Goal: Information Seeking & Learning: Learn about a topic

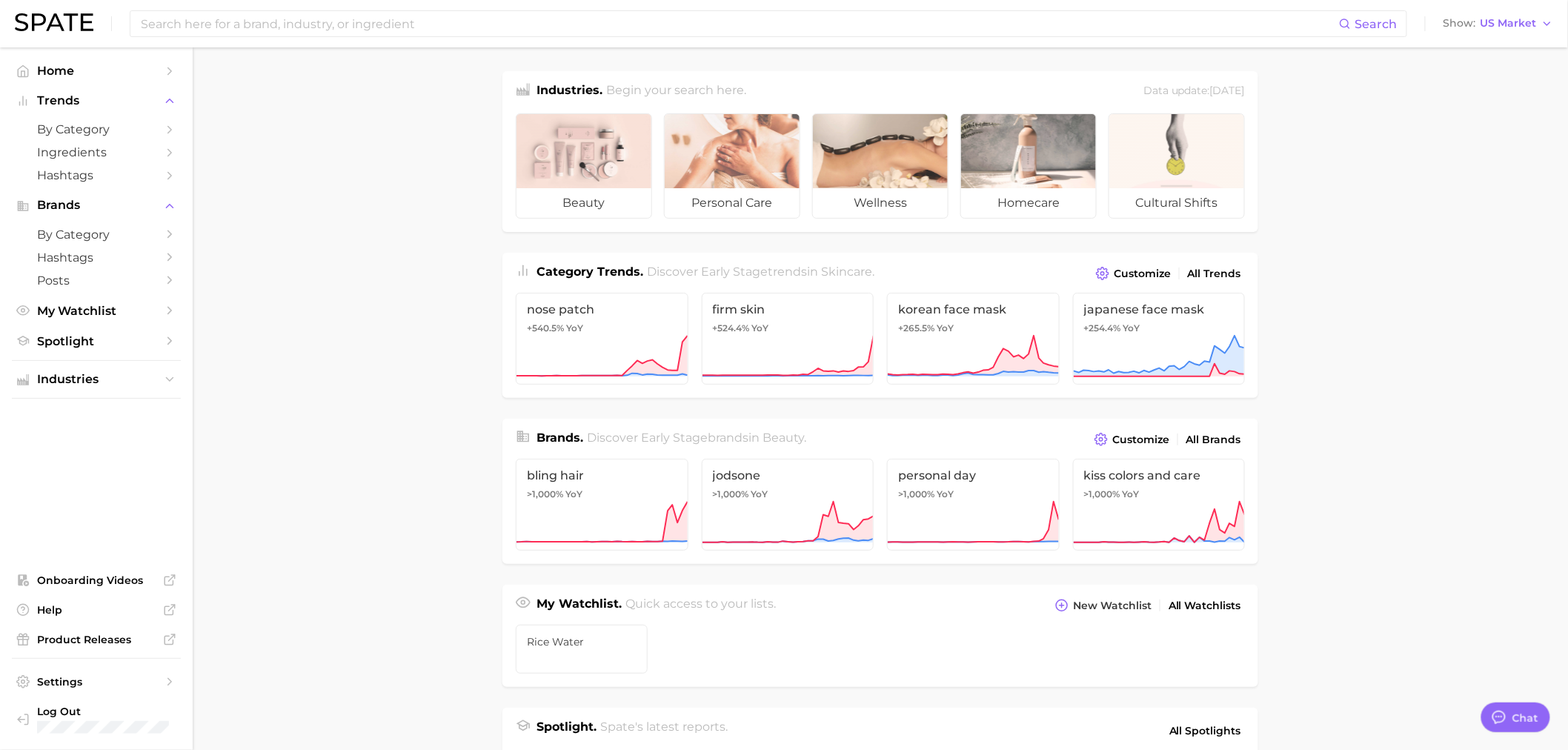
drag, startPoint x: 467, startPoint y: 425, endPoint x: 312, endPoint y: 299, distance: 199.8
click at [462, 416] on main "Industries. Begin your search here. Data update: [DATE] beauty personal care we…" at bounding box center [881, 625] width 1376 height 1157
click at [949, 331] on span "YoY" at bounding box center [945, 328] width 17 height 12
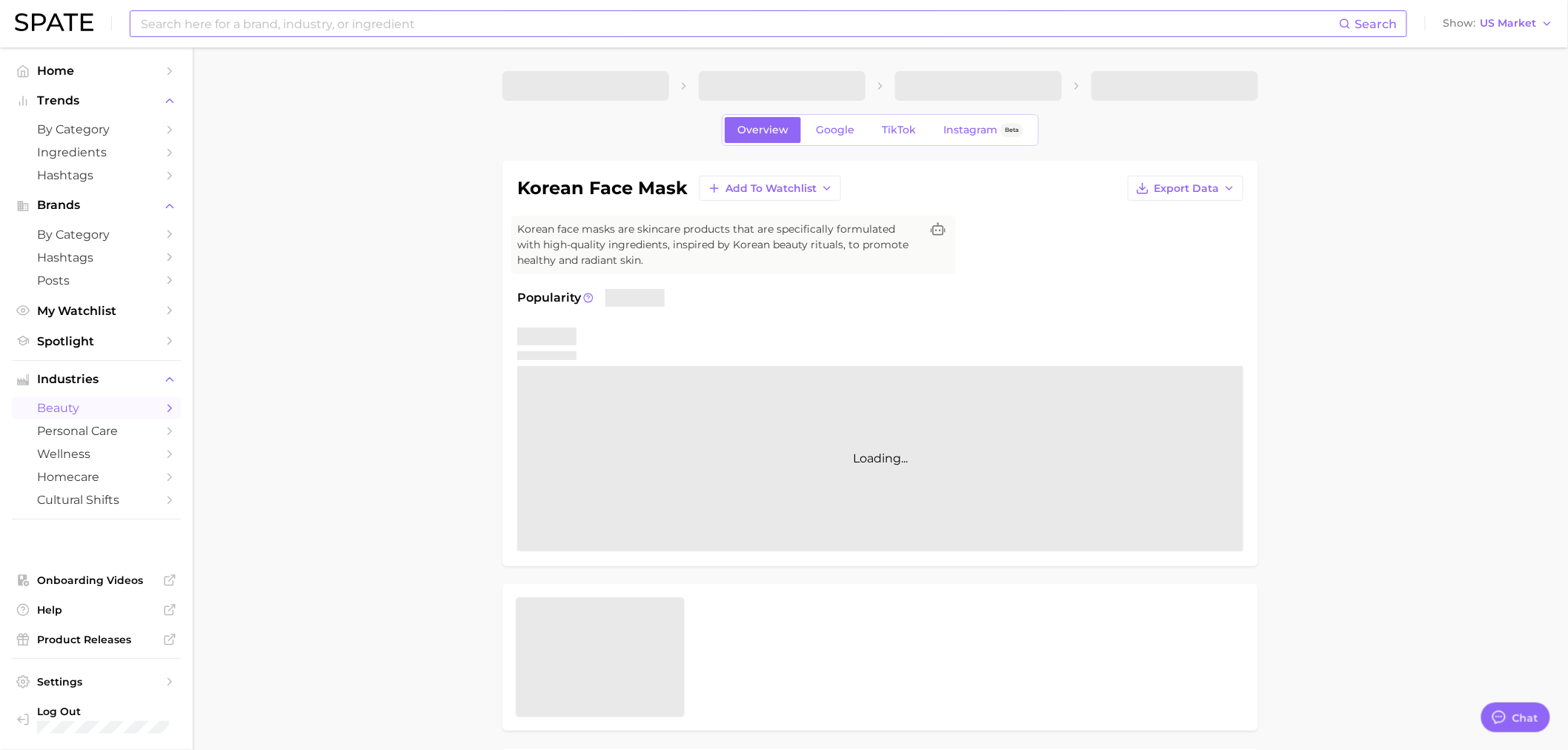
type textarea "x"
click at [233, 21] on input at bounding box center [739, 24] width 1200 height 25
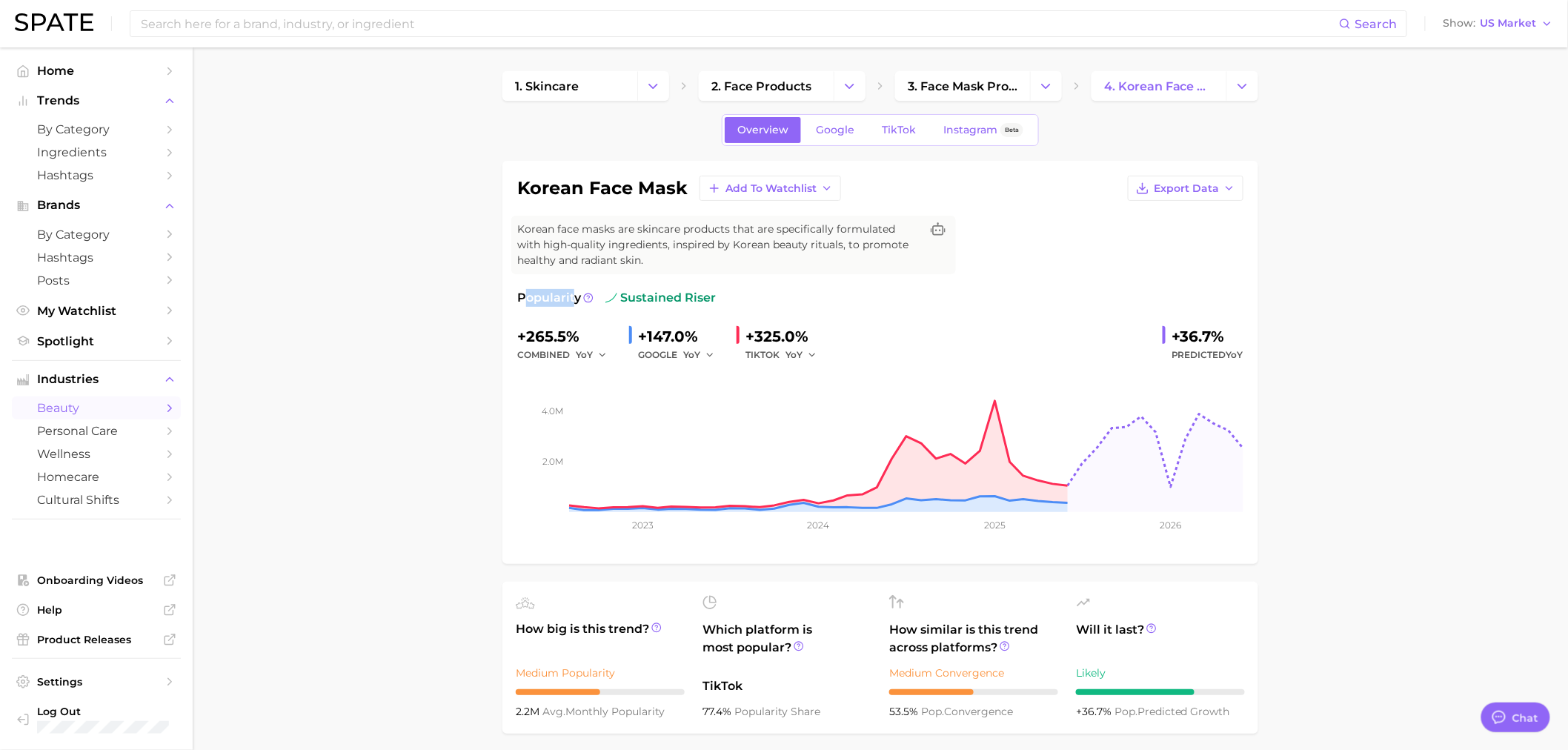
drag, startPoint x: 521, startPoint y: 298, endPoint x: 574, endPoint y: 296, distance: 53.0
click at [574, 296] on span "Popularity" at bounding box center [550, 297] width 64 height 17
drag, startPoint x: 684, startPoint y: 191, endPoint x: 527, endPoint y: 200, distance: 157.3
click at [527, 200] on div "korean face mask Add to Watchlist Export Data" at bounding box center [881, 188] width 727 height 25
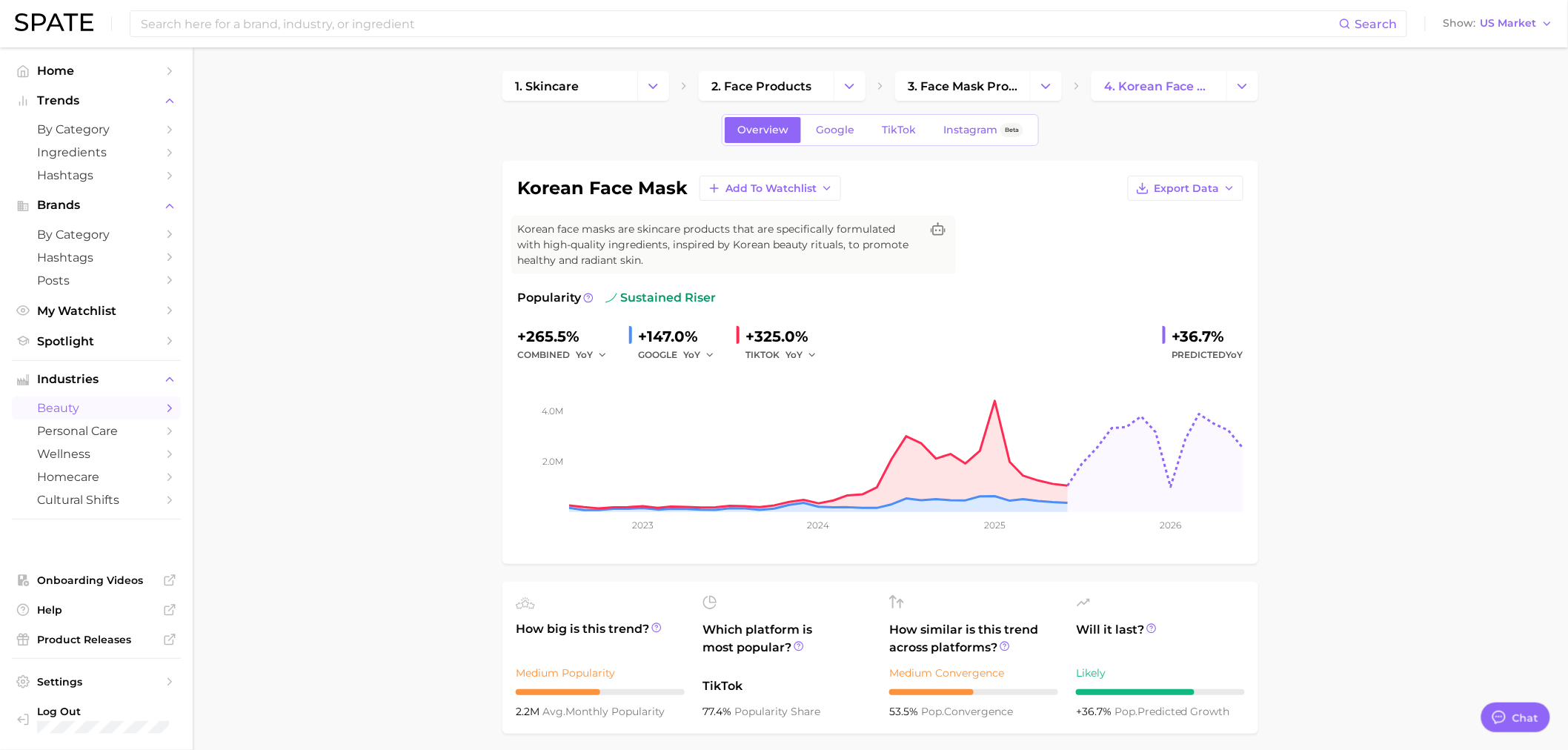
click at [987, 450] on rect at bounding box center [881, 438] width 727 height 148
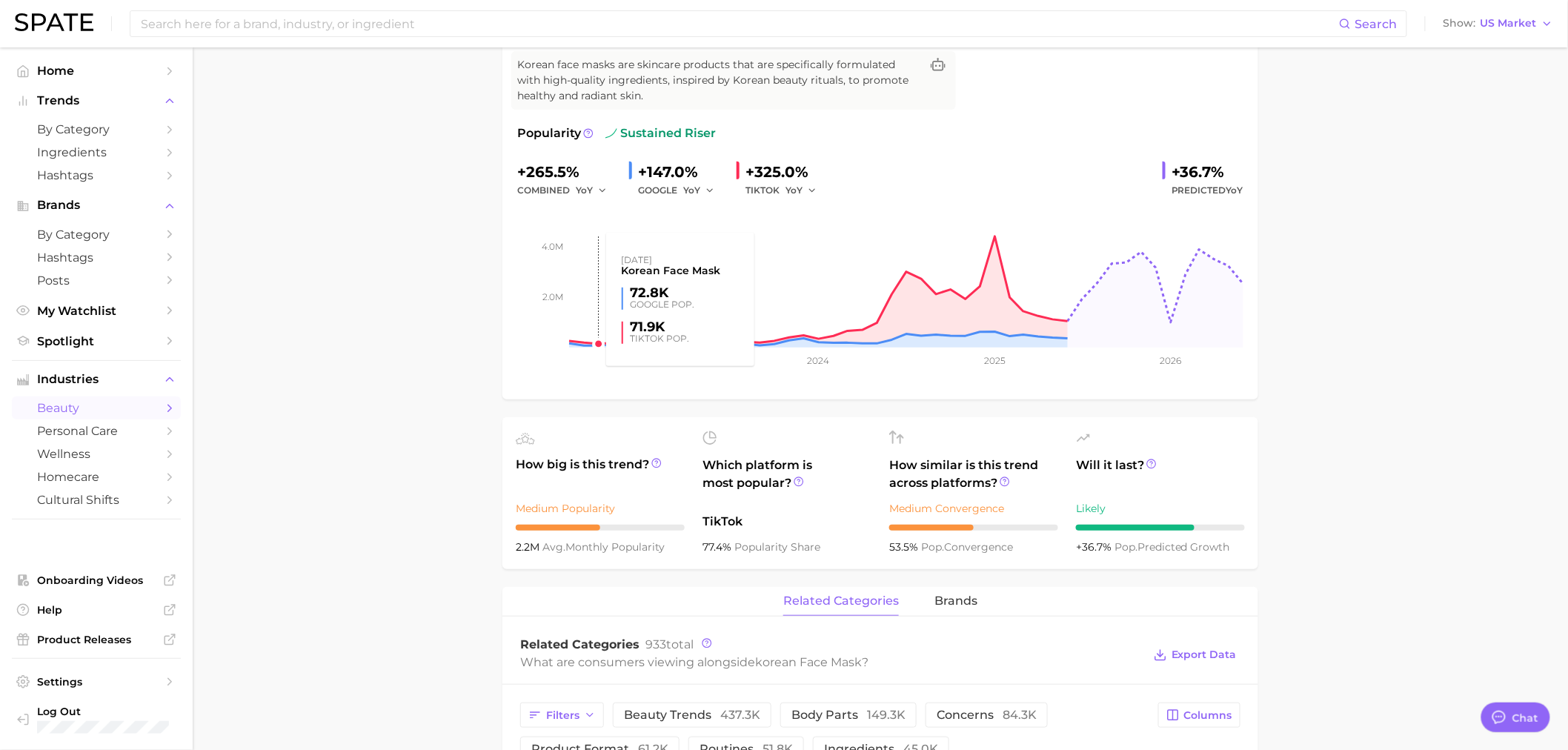
scroll to position [82, 0]
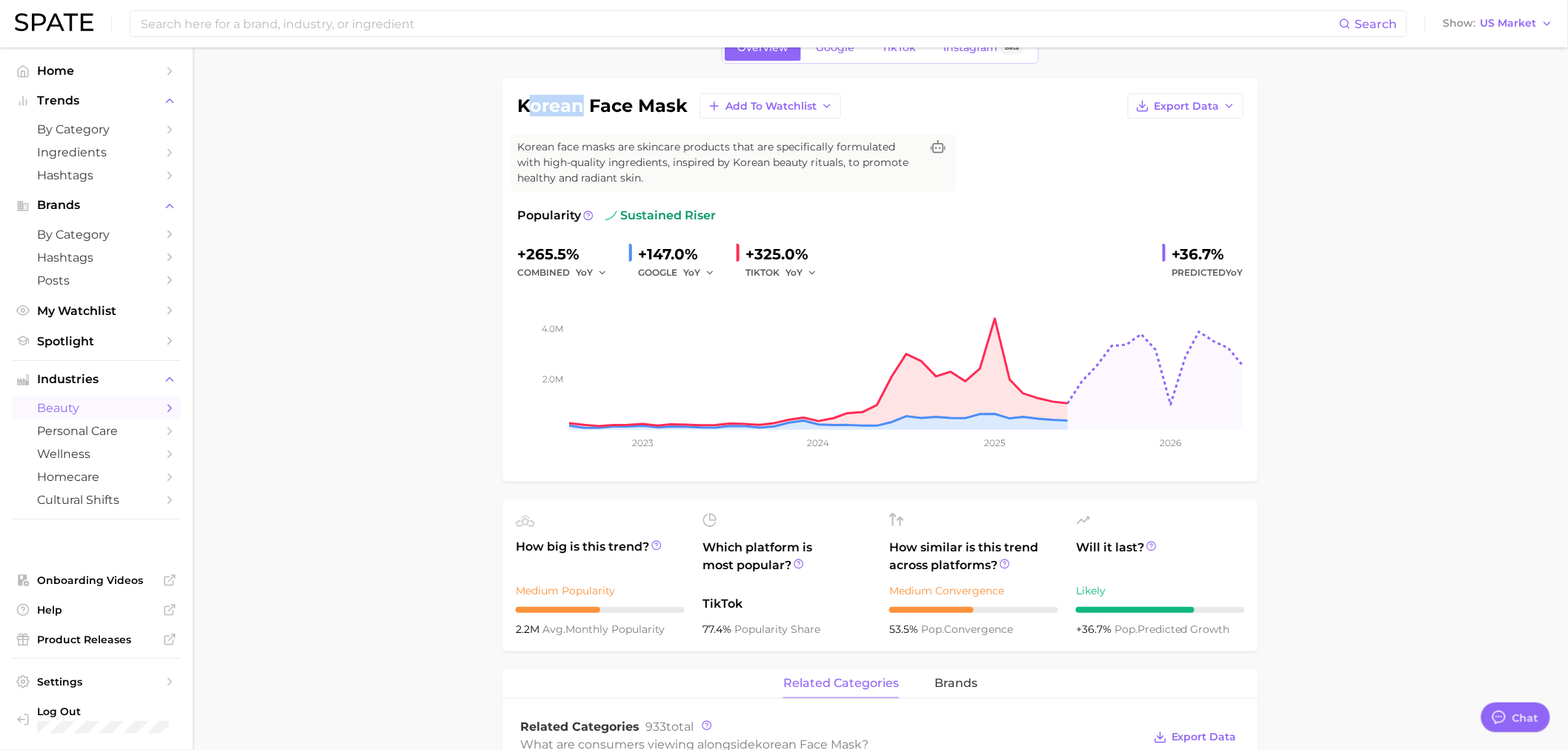
drag, startPoint x: 527, startPoint y: 106, endPoint x: 579, endPoint y: 106, distance: 52.0
click at [579, 106] on h1 "korean face mask" at bounding box center [603, 106] width 170 height 17
click at [504, 102] on div "korean face mask Add to Watchlist Export Data Korean face masks are skincare pr…" at bounding box center [880, 280] width 756 height 403
drag, startPoint x: 559, startPoint y: 98, endPoint x: 674, endPoint y: 100, distance: 115.0
click at [674, 100] on div "korean face mask Add to Watchlist Export Data Korean face masks are skincare pr…" at bounding box center [880, 280] width 756 height 403
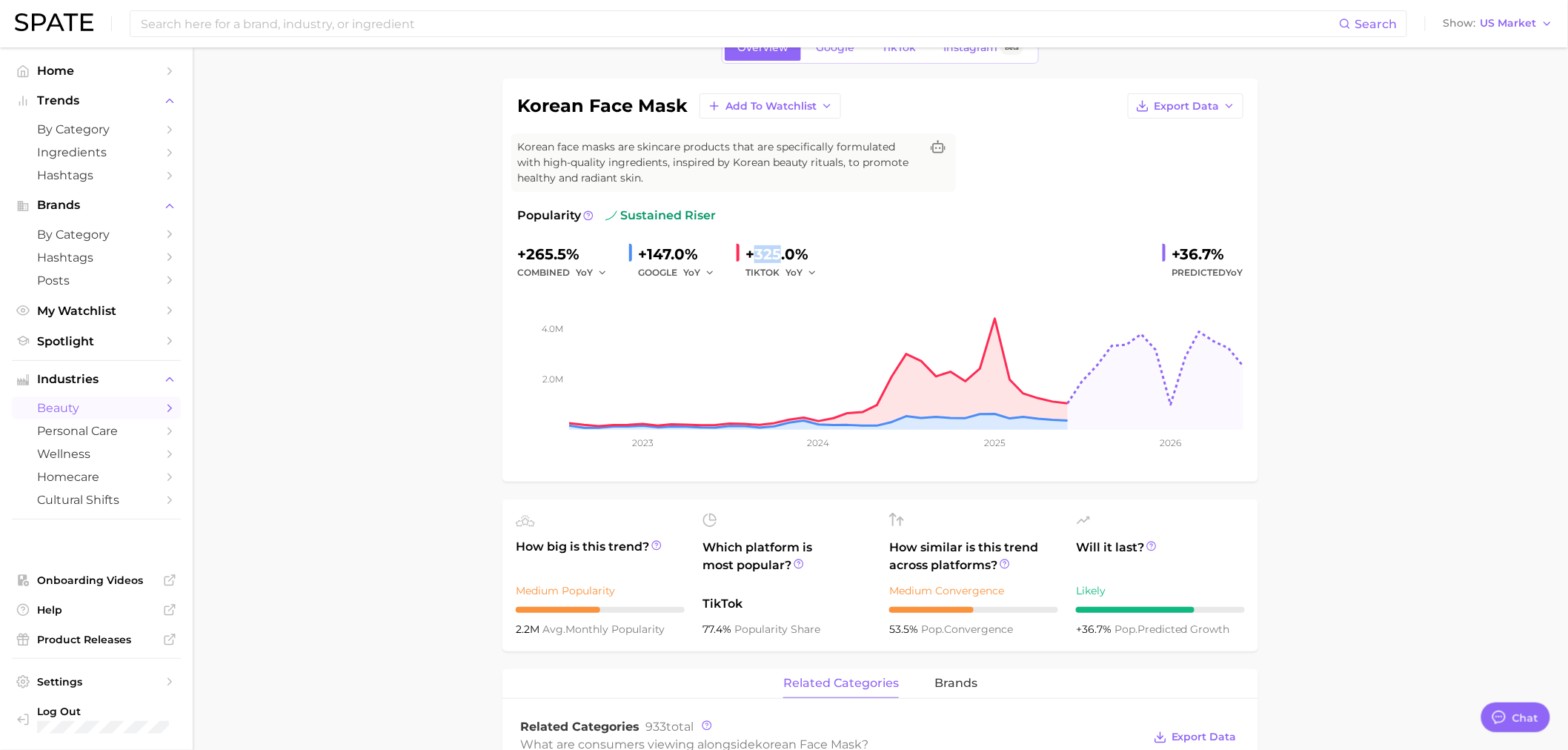
drag, startPoint x: 755, startPoint y: 252, endPoint x: 779, endPoint y: 252, distance: 24.0
click at [779, 252] on div "+325.0%" at bounding box center [786, 254] width 81 height 24
click at [1209, 276] on span "Predicted YoY" at bounding box center [1208, 272] width 72 height 17
click at [1184, 248] on div "+36.7%" at bounding box center [1208, 254] width 72 height 24
click at [1189, 248] on div "+36.7%" at bounding box center [1208, 254] width 72 height 24
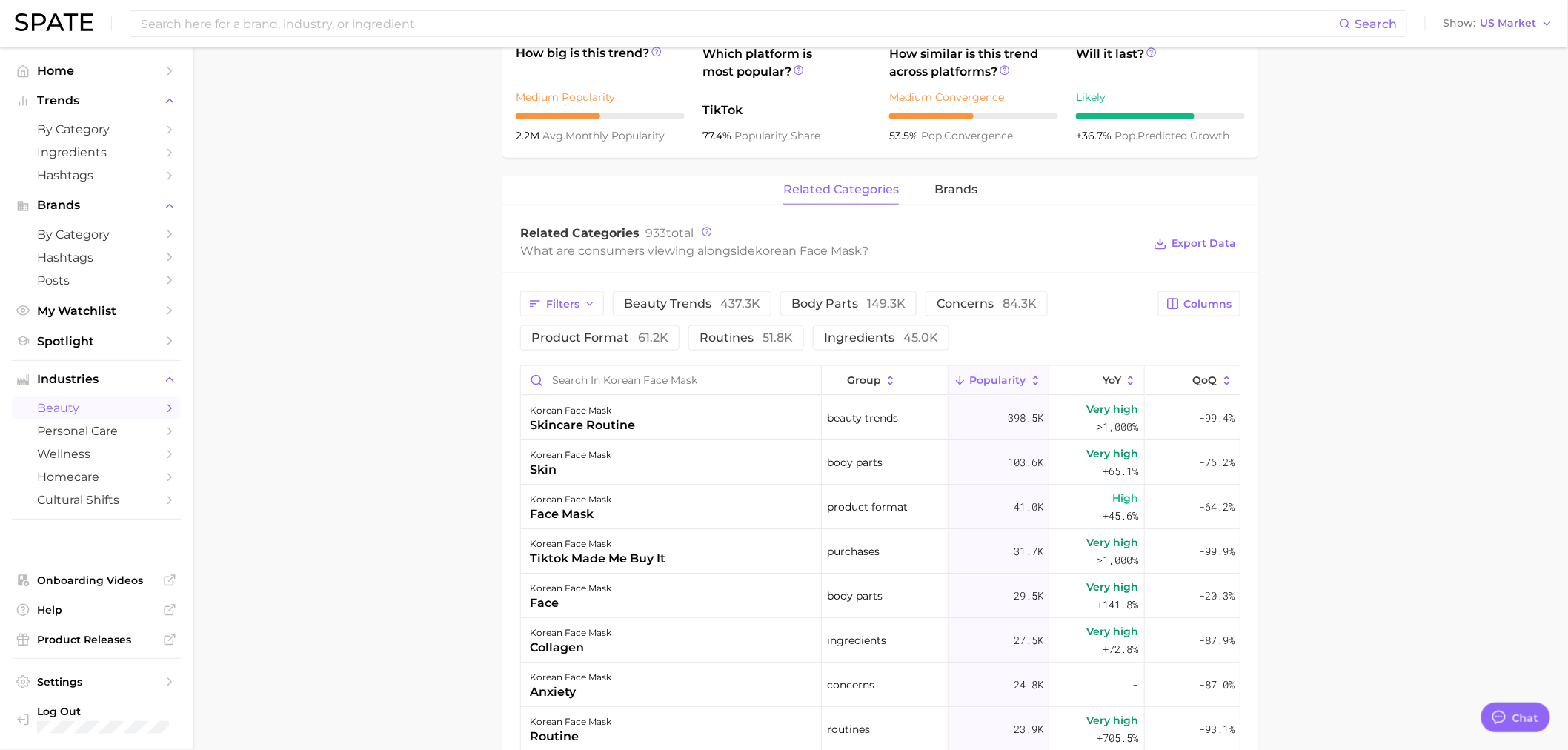
scroll to position [741, 0]
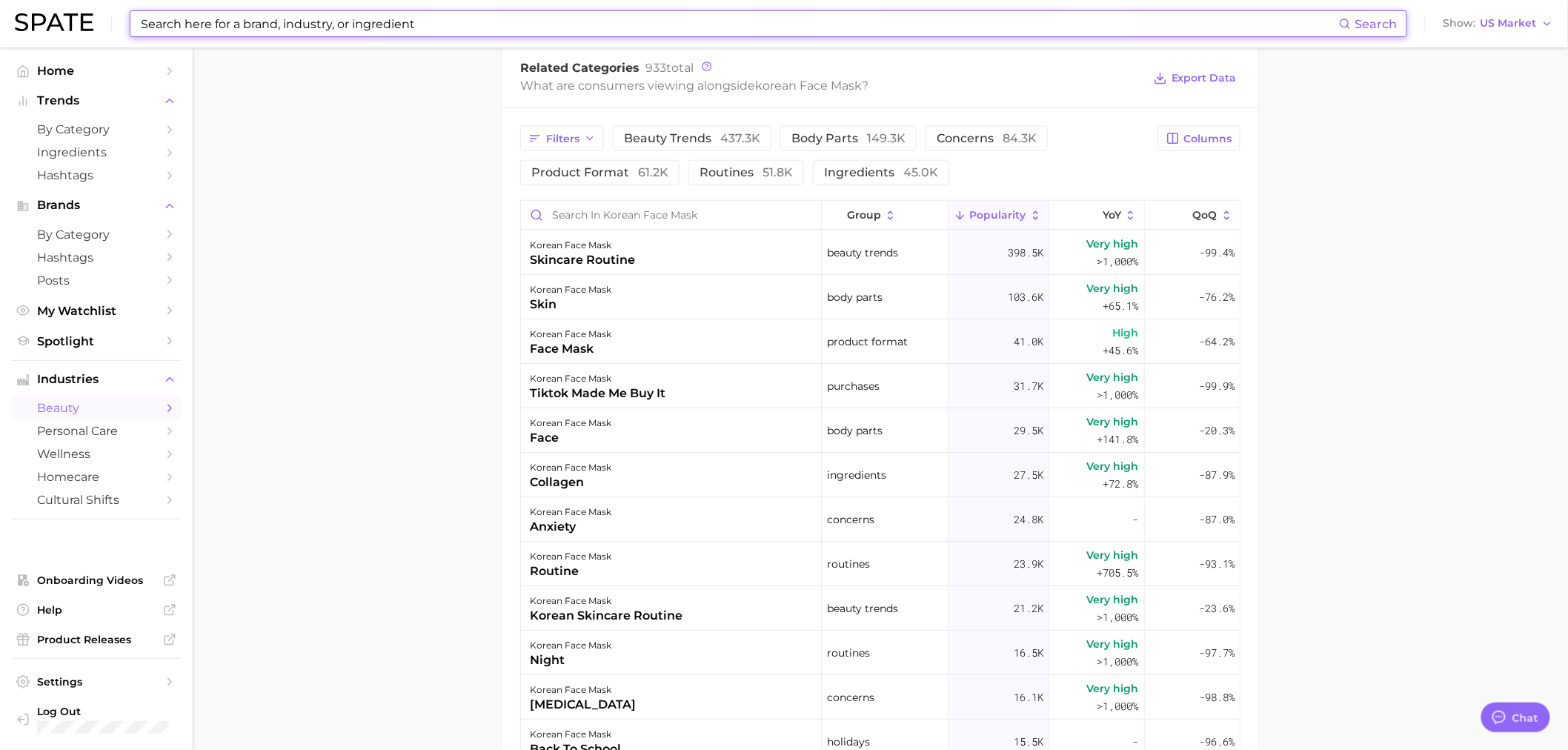
click at [404, 22] on input at bounding box center [739, 24] width 1200 height 25
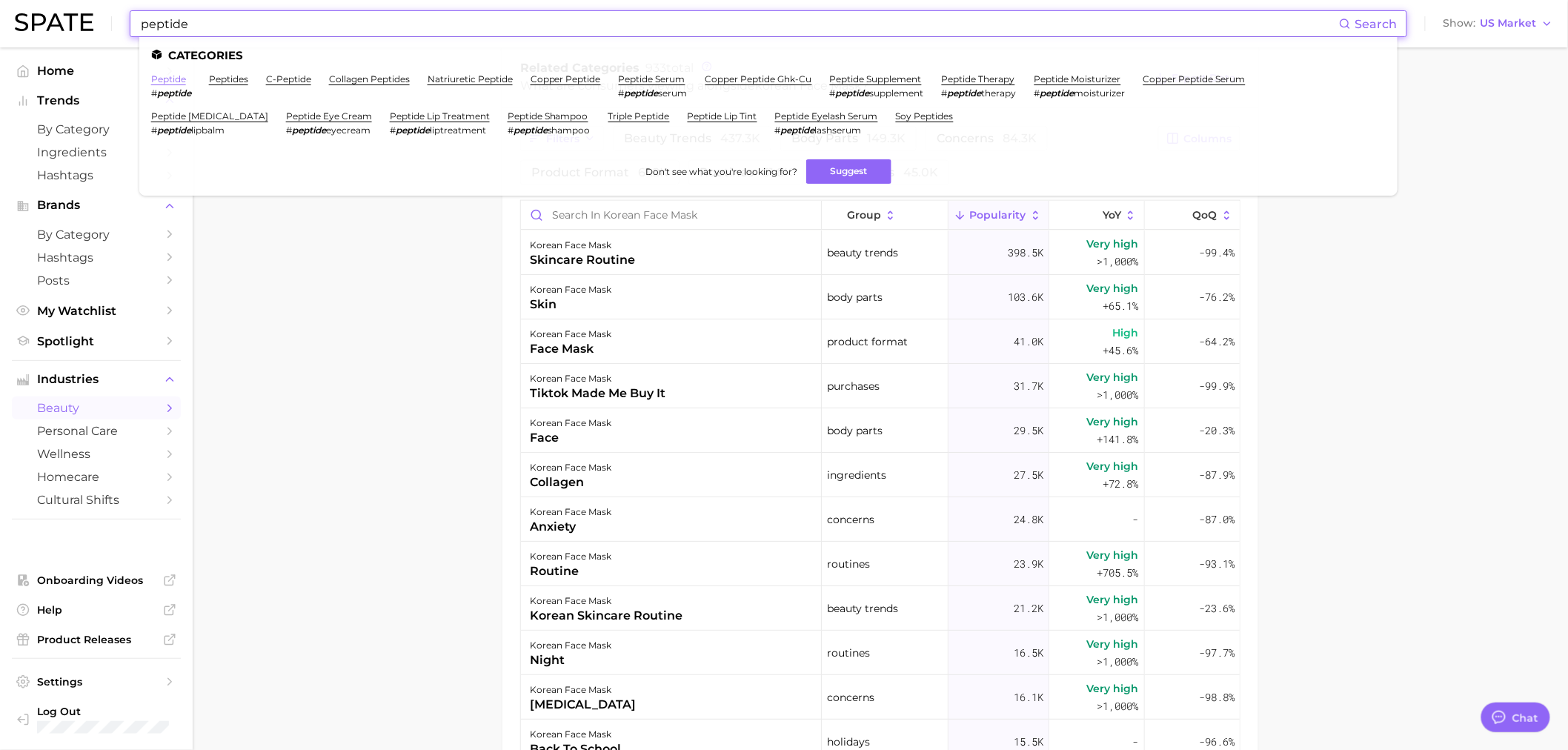
type input "peptide"
click at [167, 74] on link "peptide" at bounding box center [169, 79] width 35 height 11
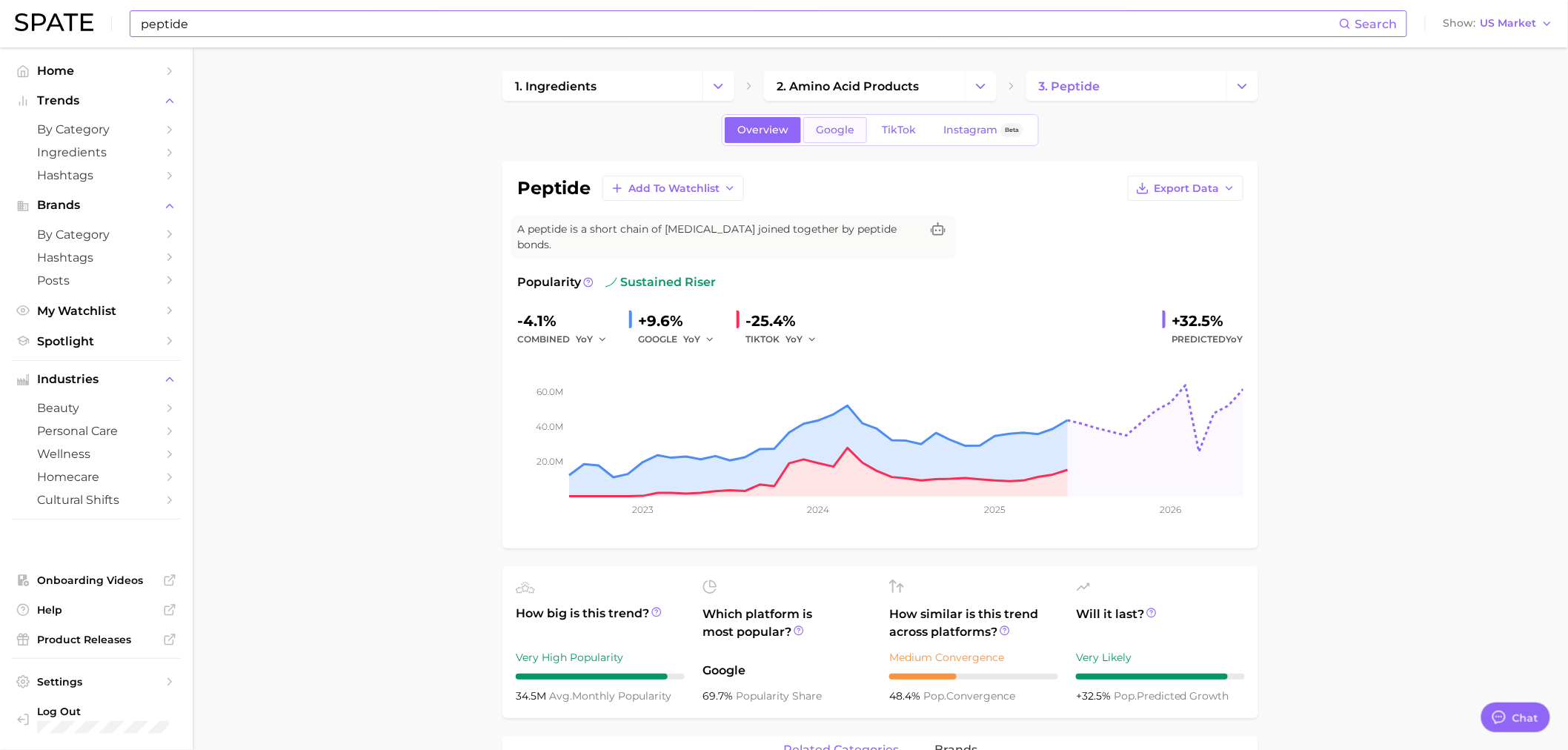
click at [835, 127] on span "Google" at bounding box center [835, 130] width 39 height 13
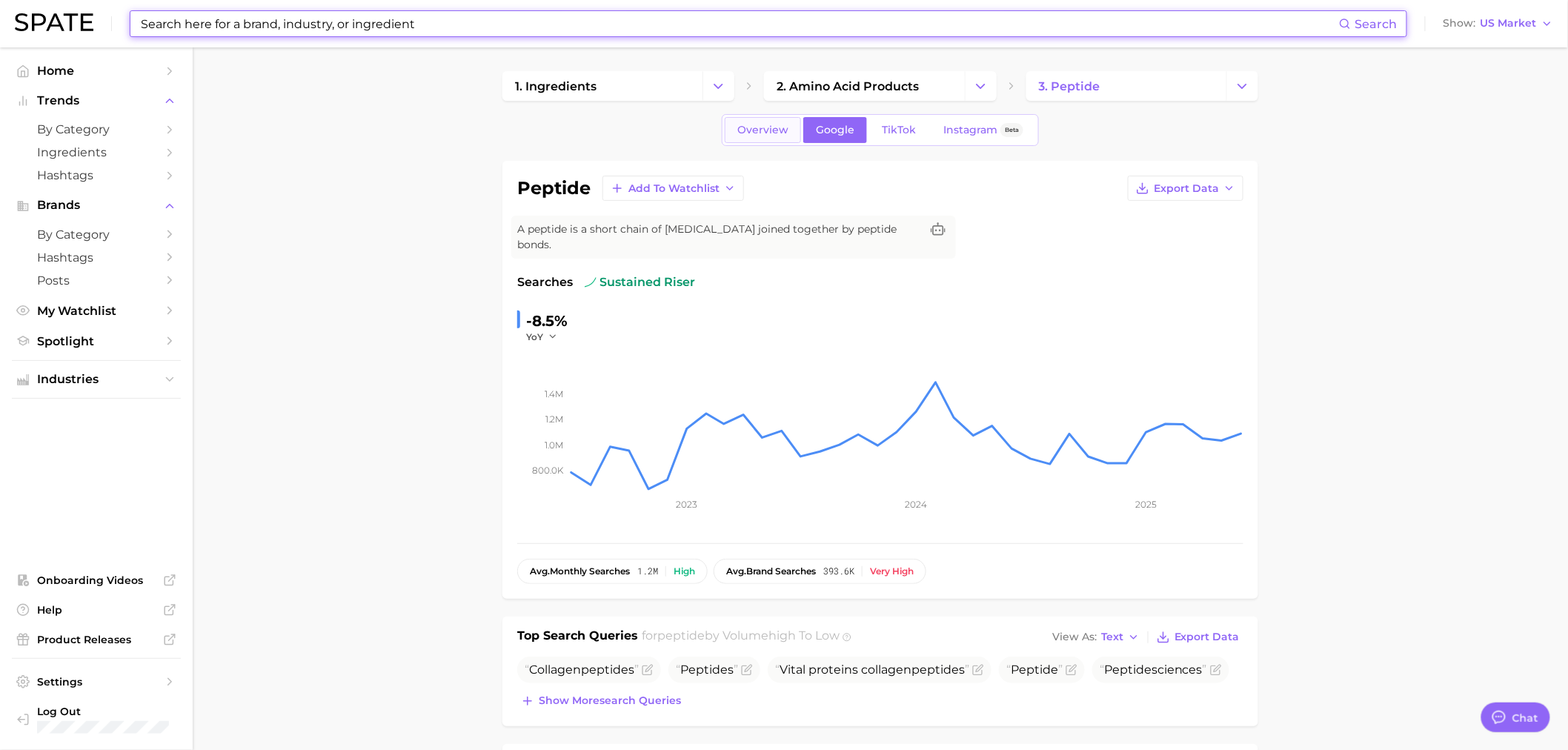
click at [778, 139] on link "Overview" at bounding box center [763, 130] width 76 height 26
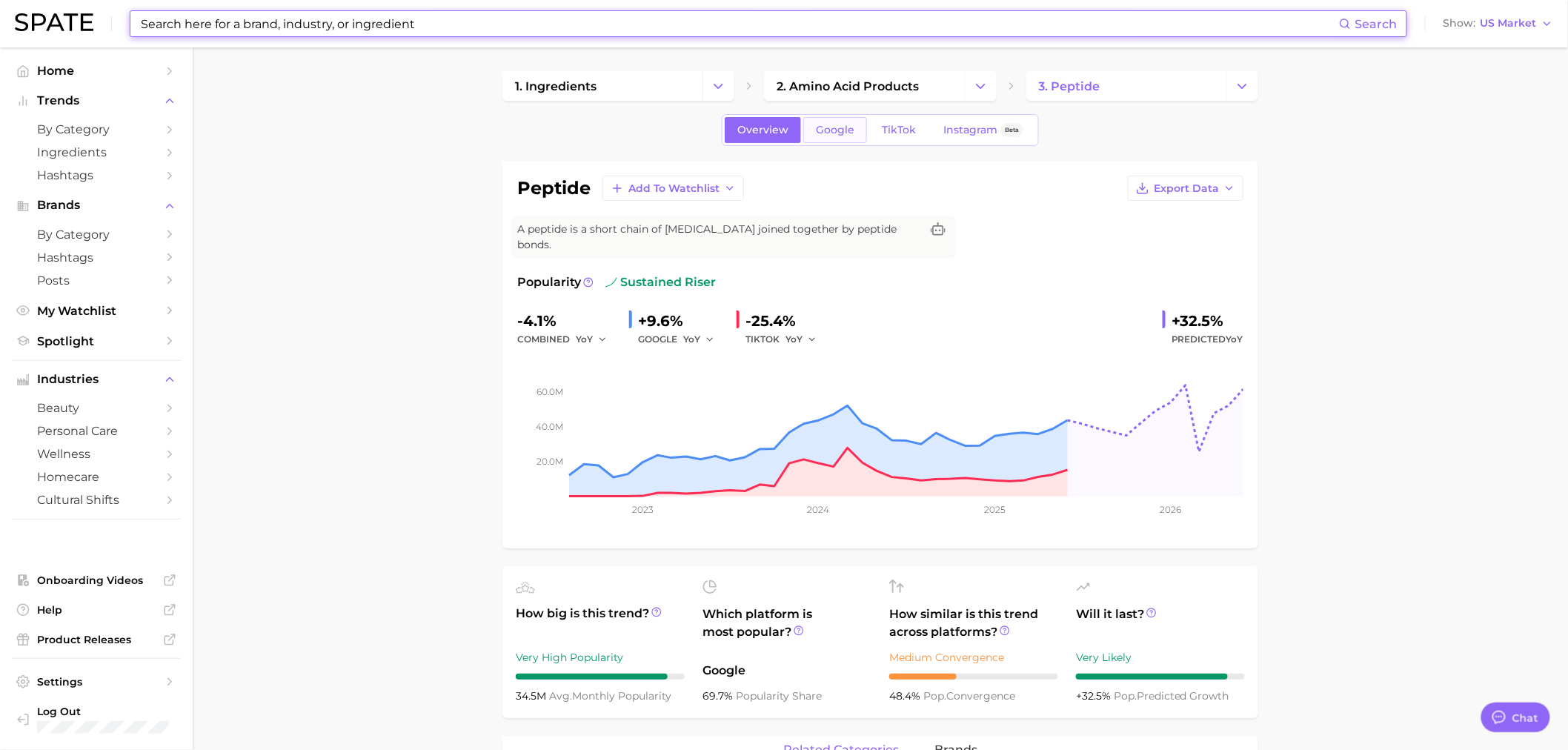
click at [851, 129] on span "Google" at bounding box center [835, 130] width 39 height 13
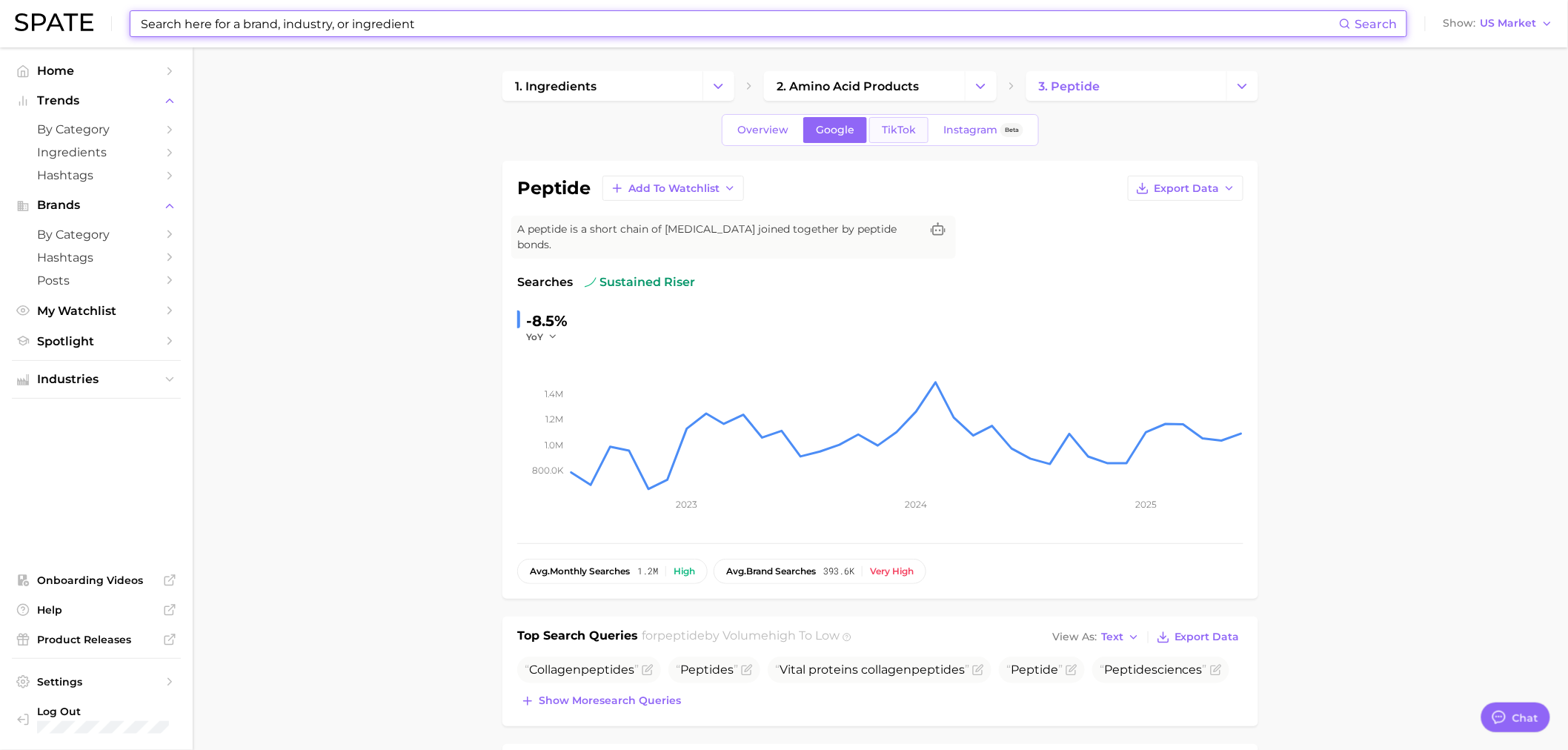
click at [913, 141] on link "TikTok" at bounding box center [899, 130] width 59 height 26
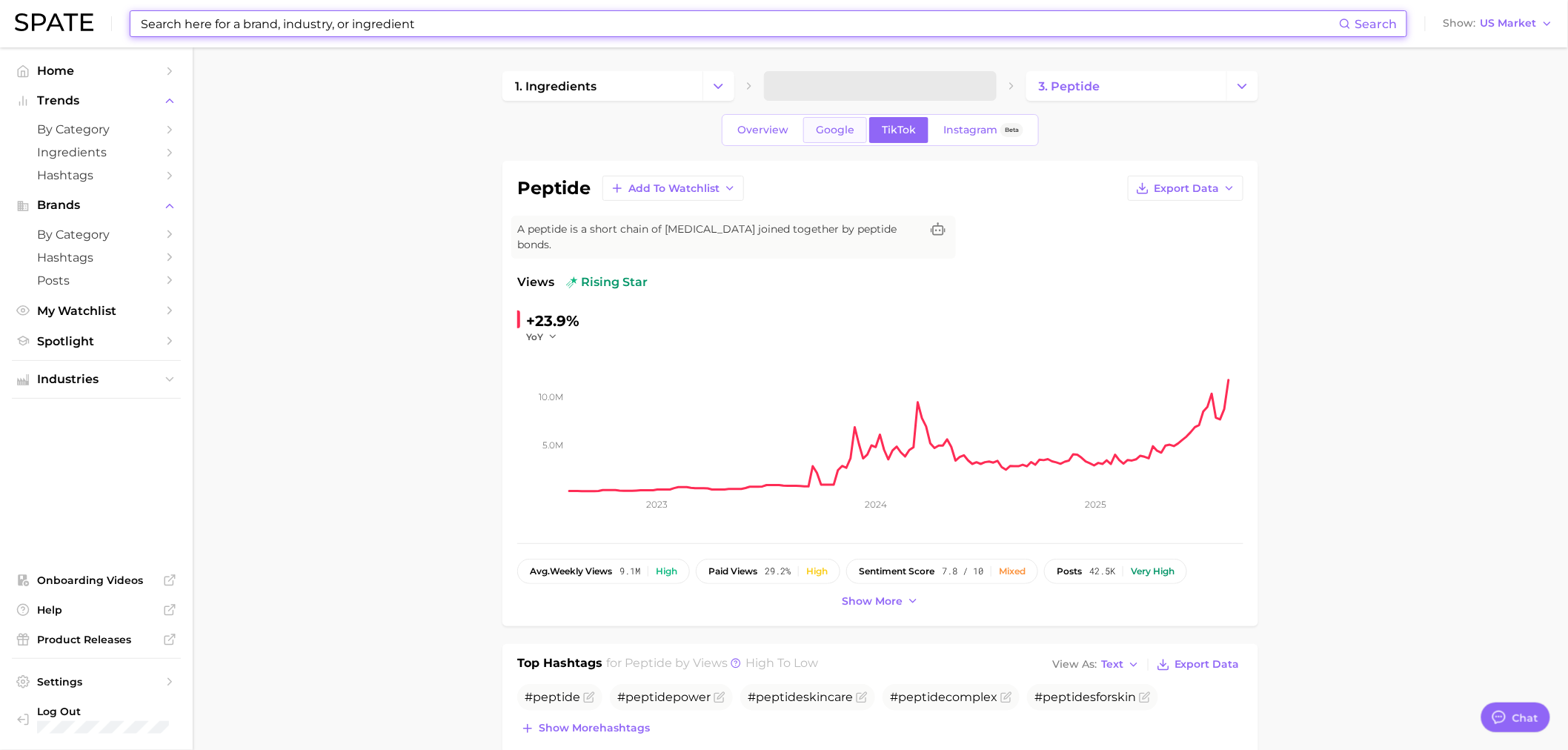
click at [816, 126] on span "Google" at bounding box center [835, 130] width 39 height 13
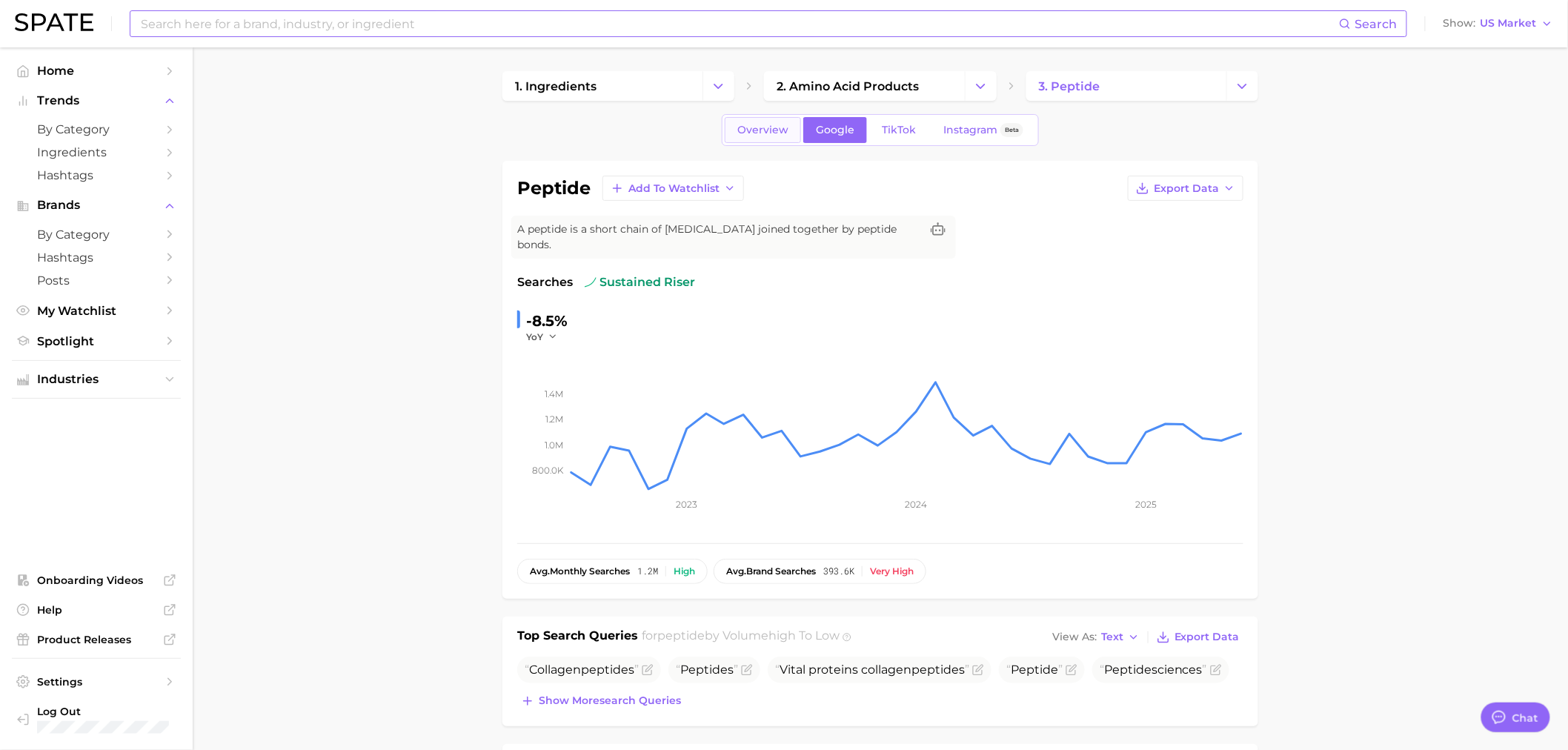
click at [784, 126] on span "Overview" at bounding box center [762, 130] width 51 height 13
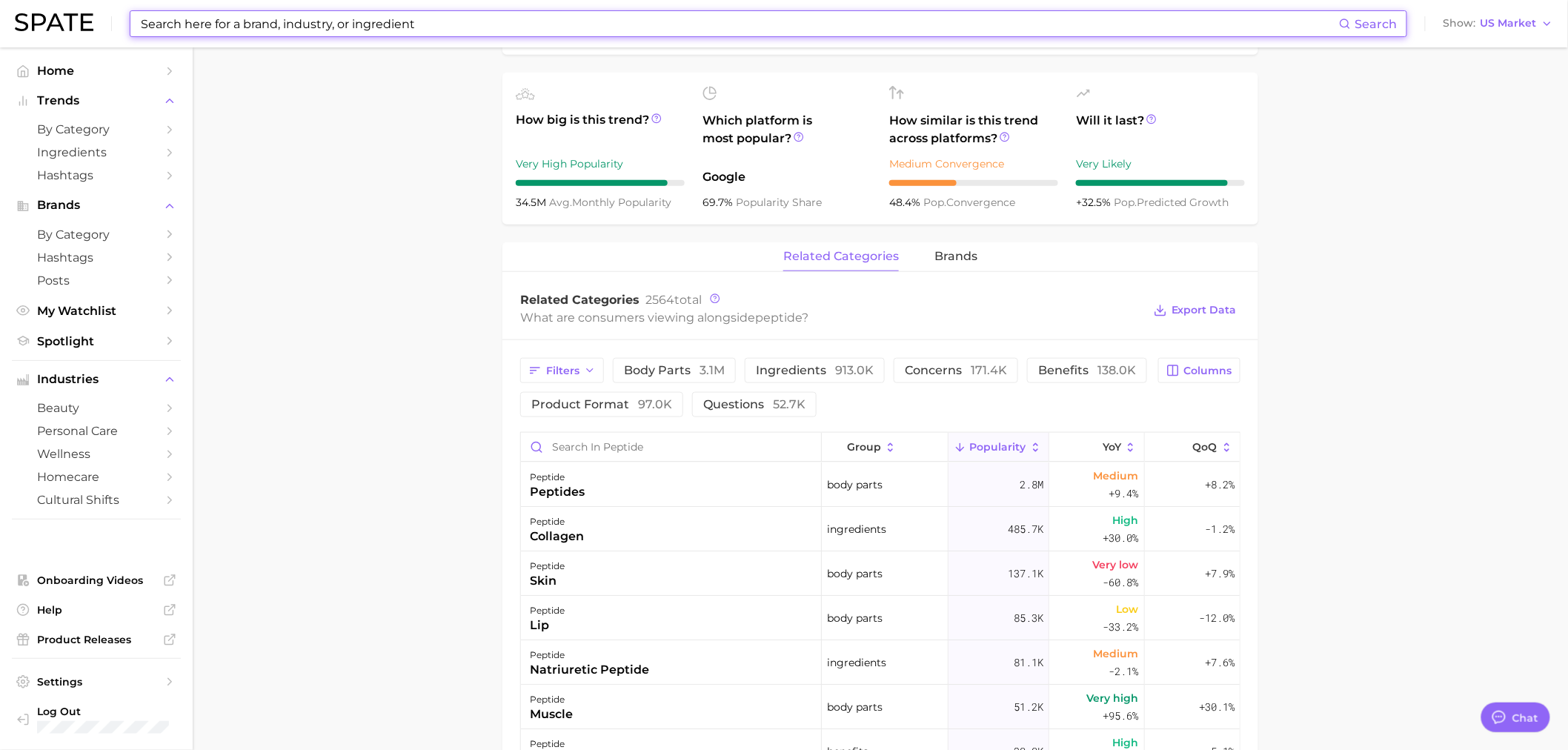
scroll to position [741, 0]
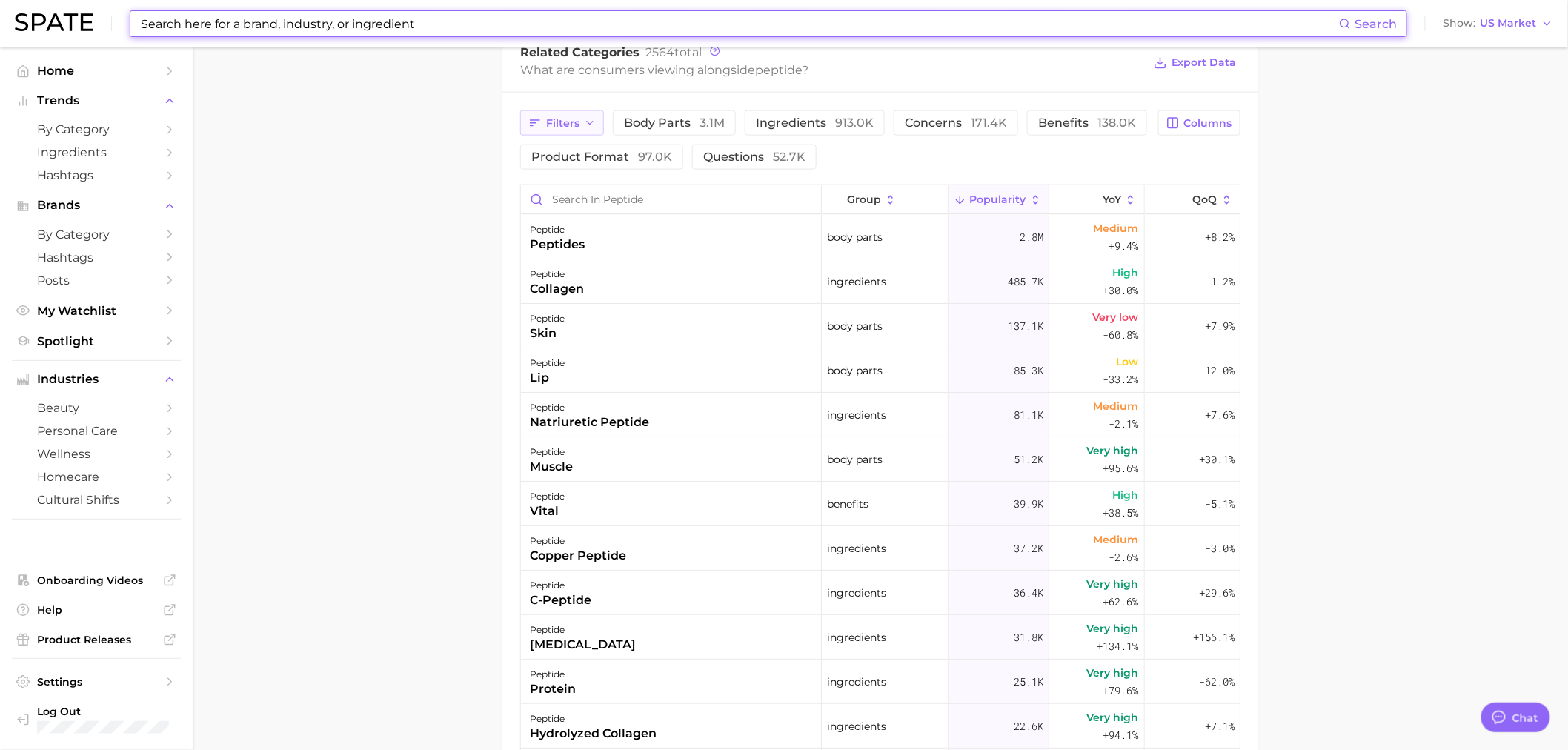
click at [581, 119] on button "Filters" at bounding box center [562, 122] width 84 height 25
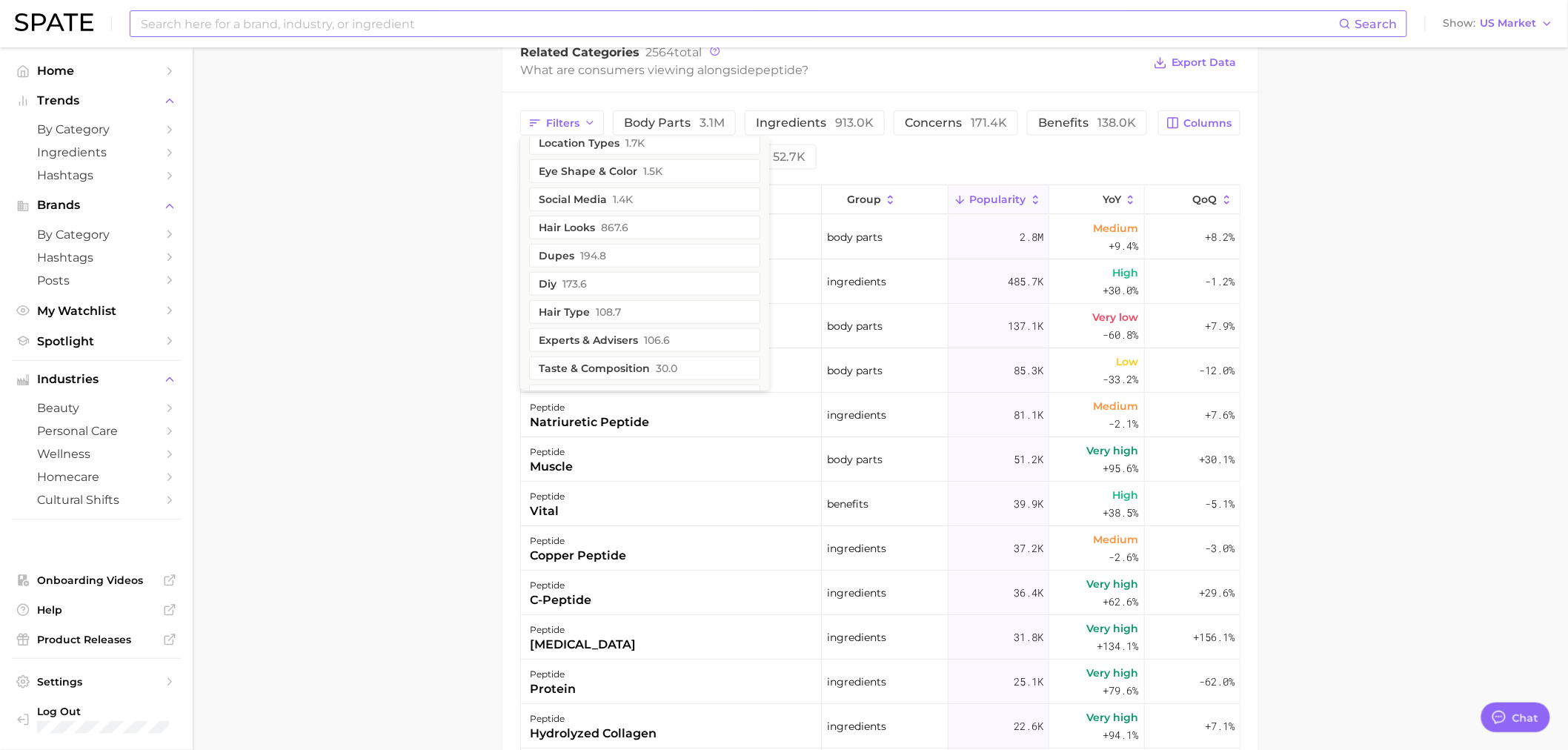
scroll to position [658, 0]
click at [493, 185] on main "1. ingredients 2. amino acid products 3. peptide Overview Google TikTok Instagr…" at bounding box center [881, 166] width 1376 height 1720
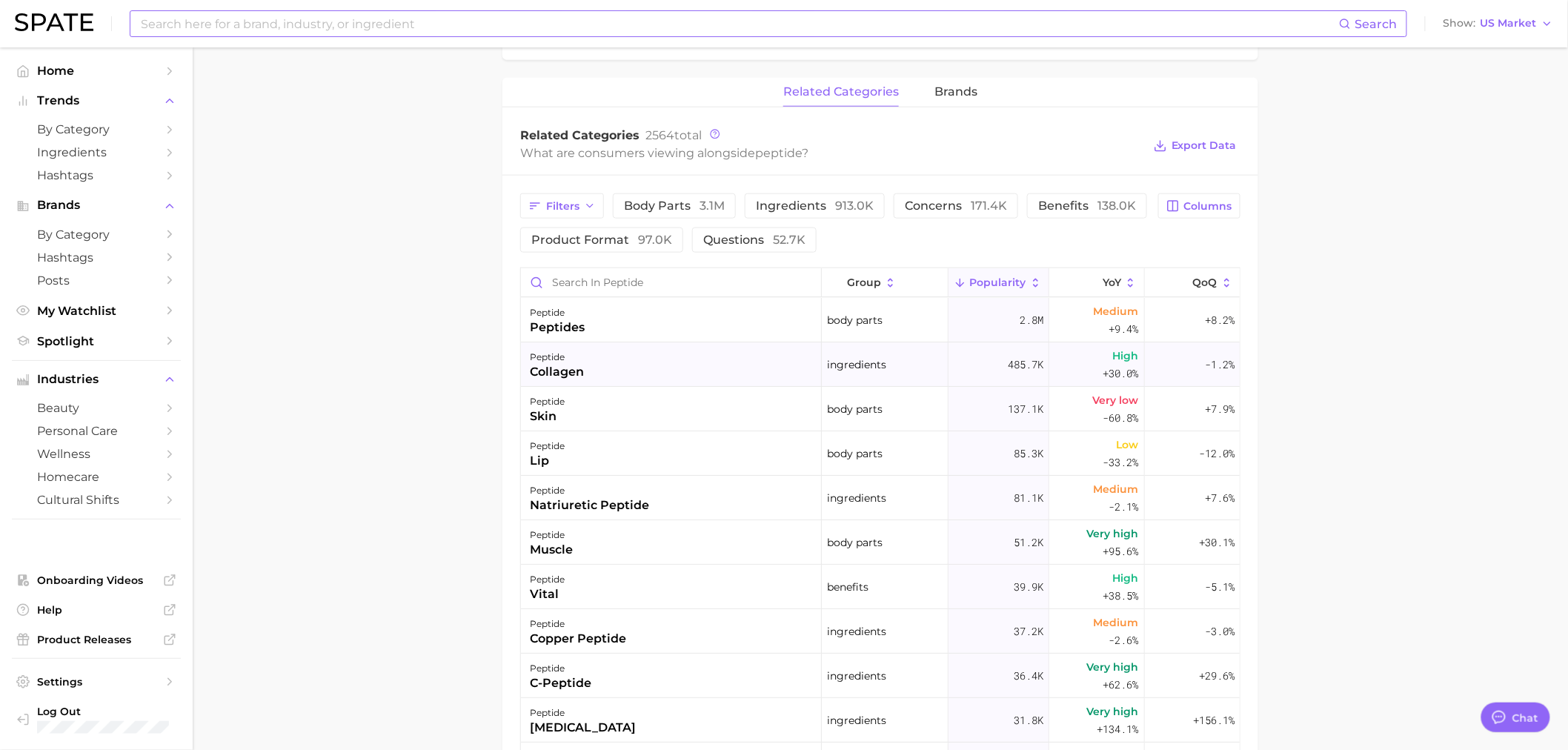
click at [566, 349] on div "peptide" at bounding box center [556, 356] width 54 height 17
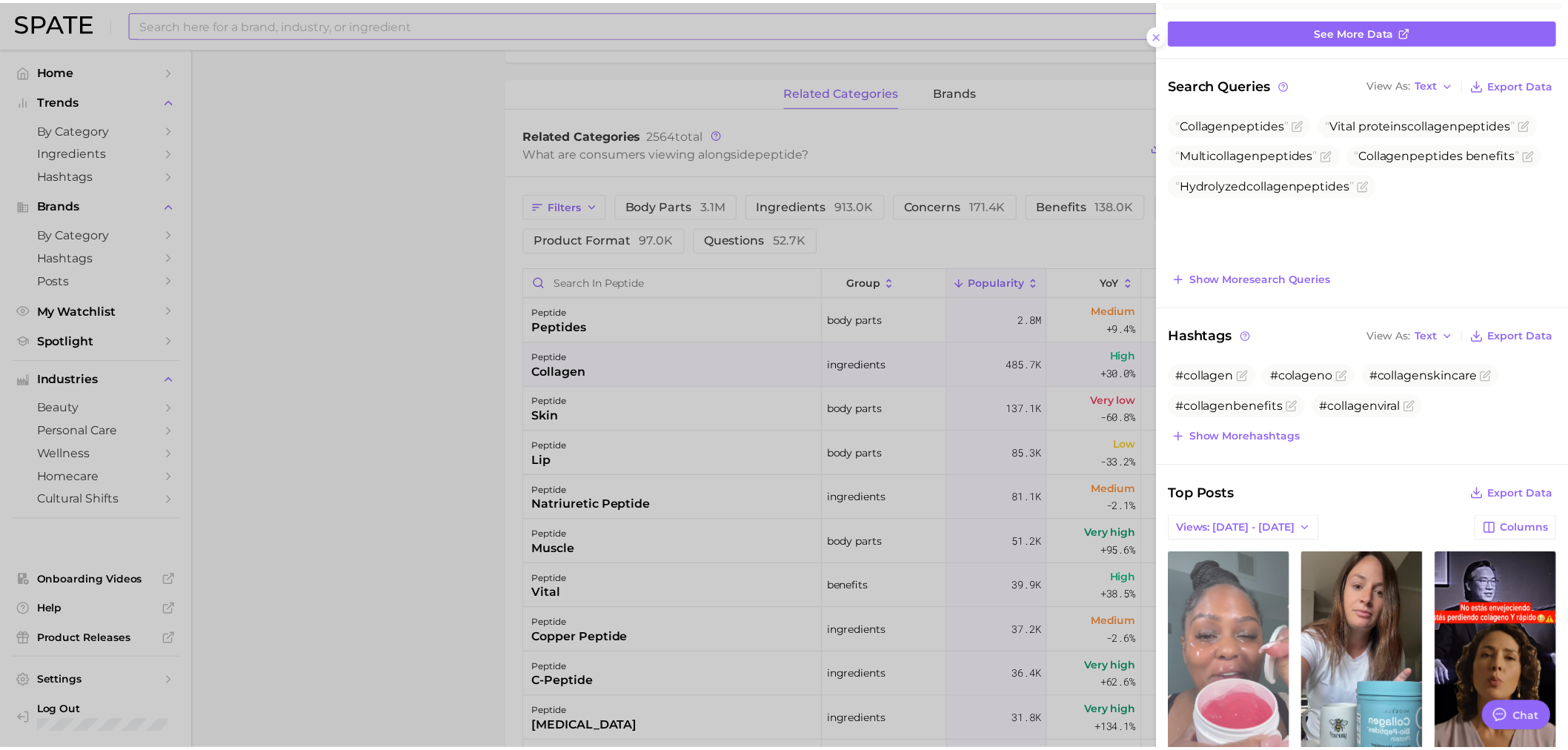
scroll to position [0, 0]
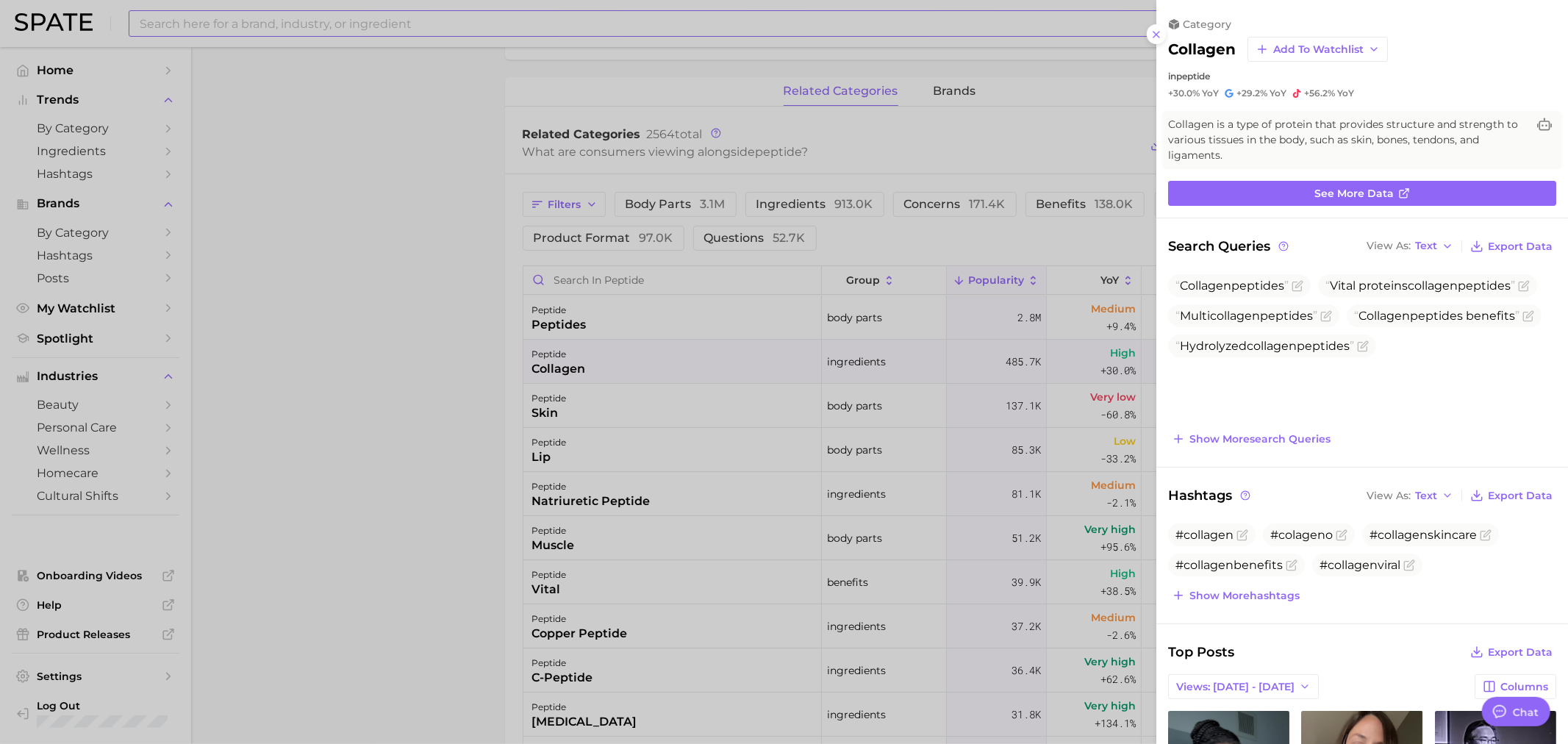
click at [269, 188] on div at bounding box center [784, 372] width 1568 height 744
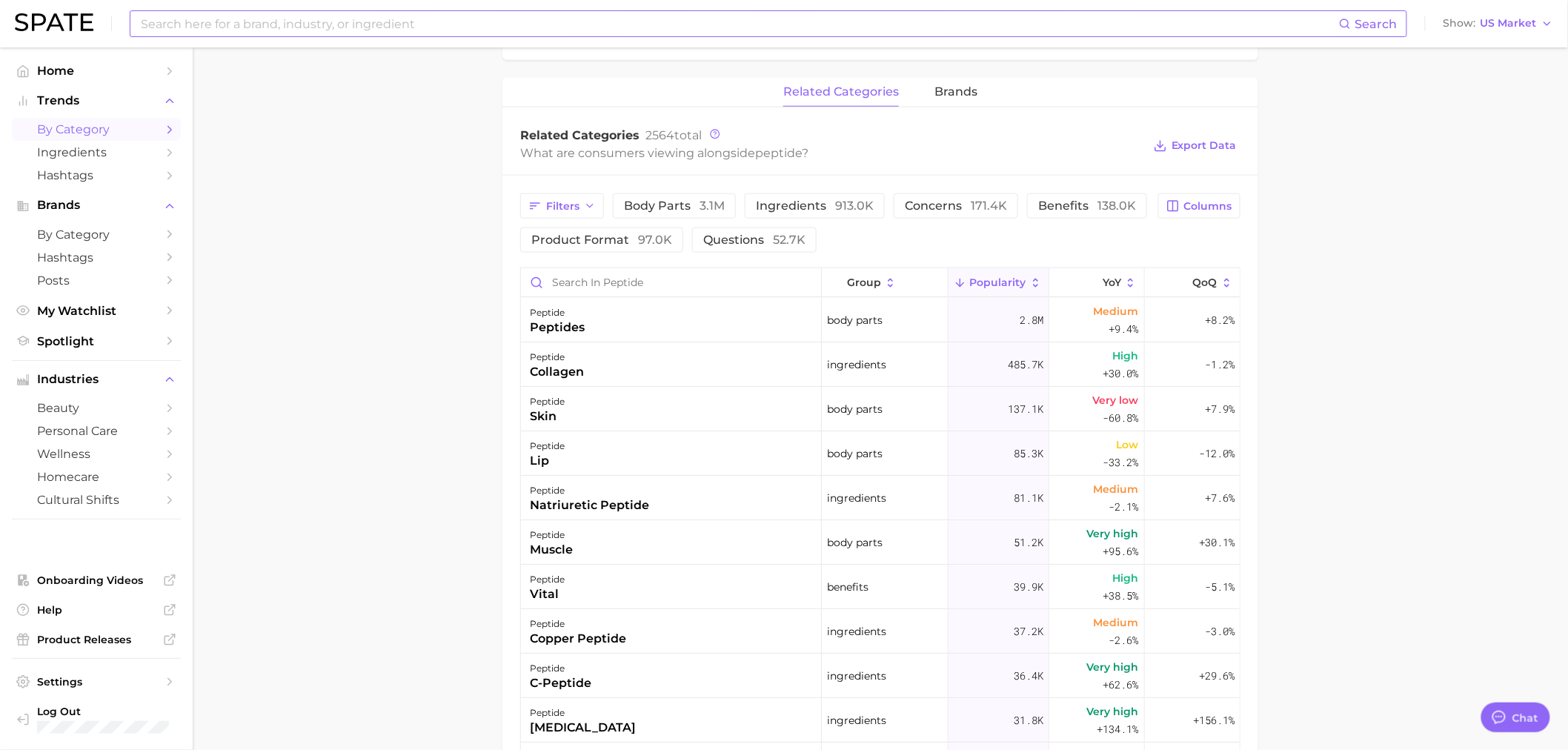
click at [68, 130] on span "by Category" at bounding box center [97, 129] width 119 height 14
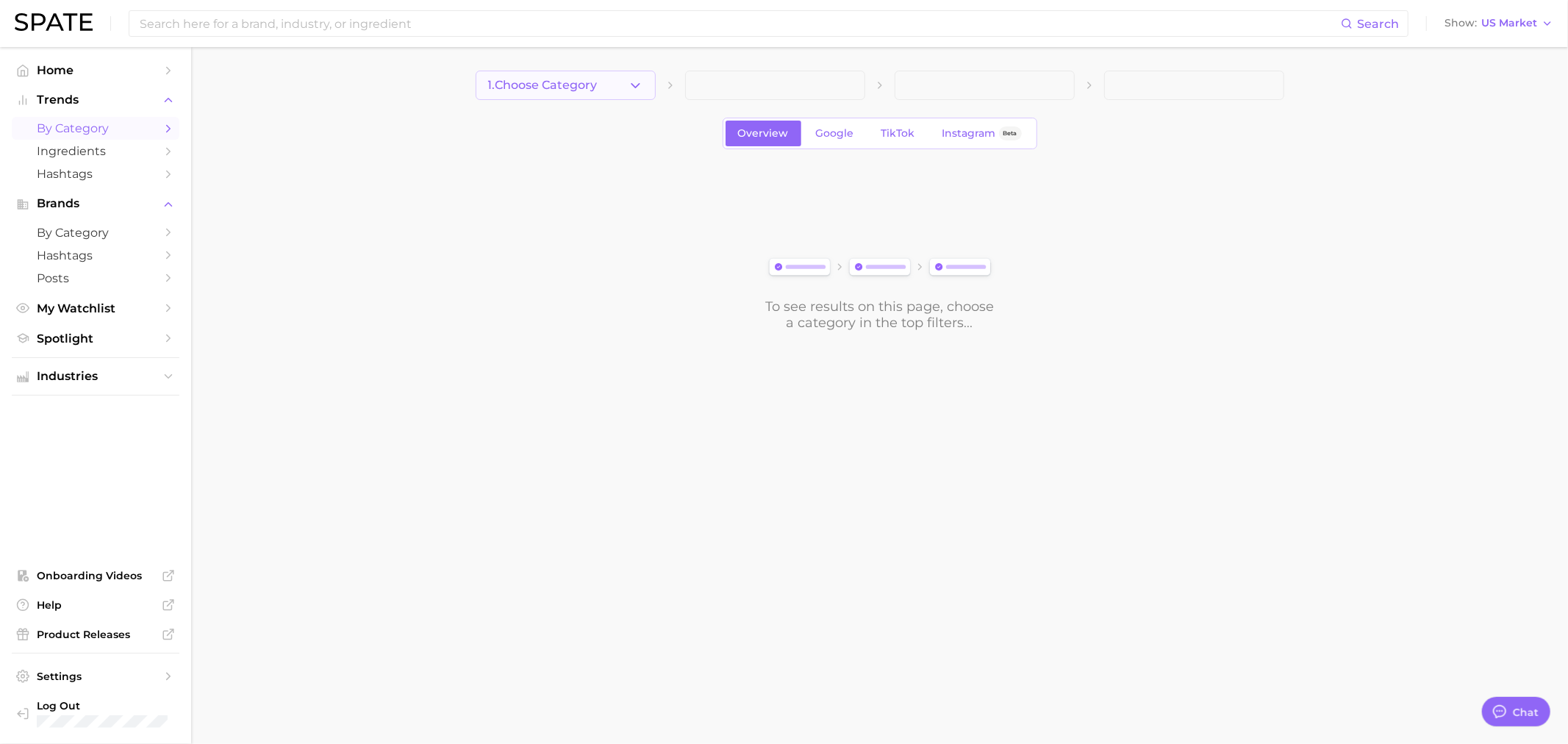
click at [633, 91] on icon "button" at bounding box center [635, 85] width 15 height 15
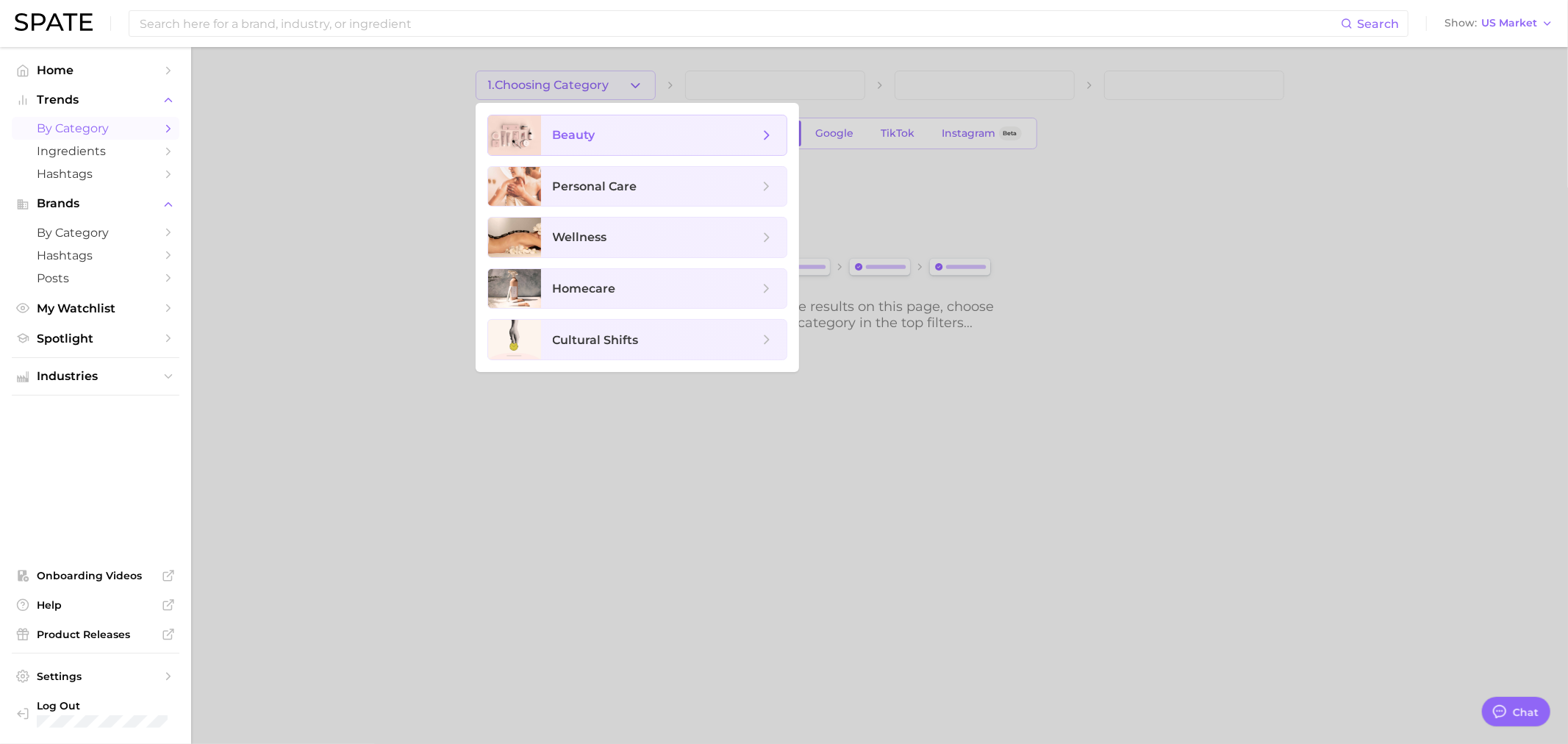
click at [612, 133] on span "beauty" at bounding box center [655, 135] width 206 height 16
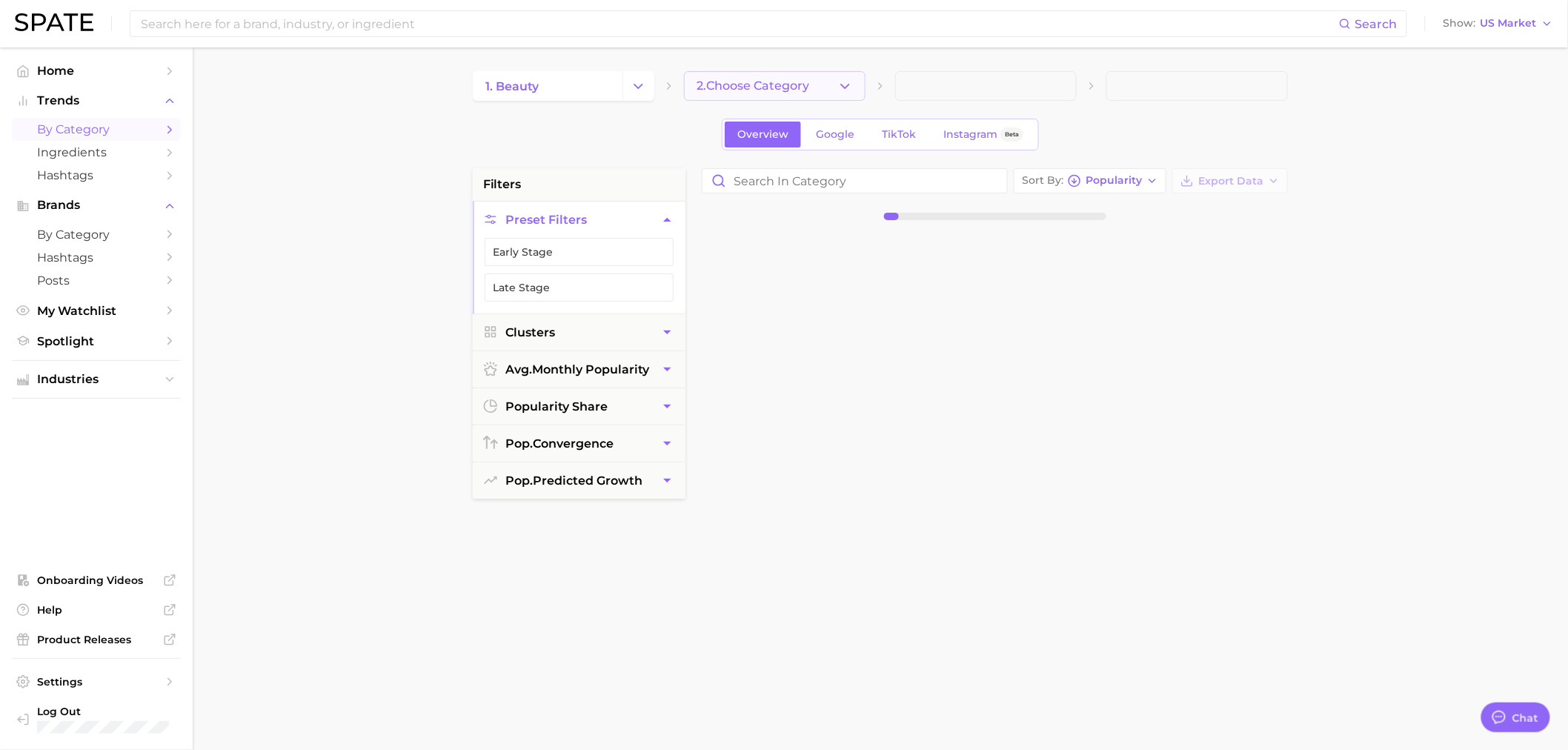
click at [800, 83] on span "2. Choose Category" at bounding box center [753, 86] width 112 height 14
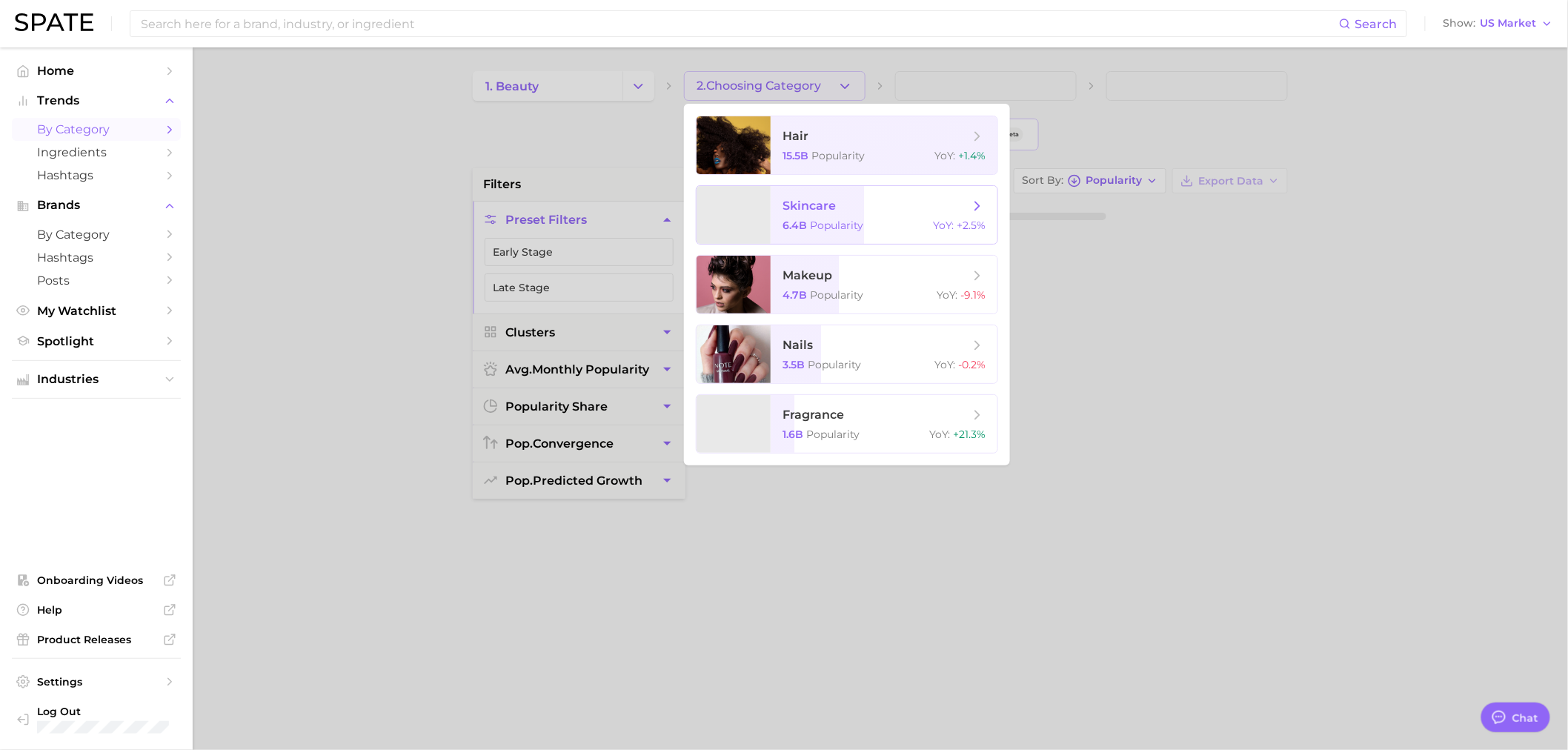
click at [828, 205] on span "skincare" at bounding box center [809, 205] width 53 height 14
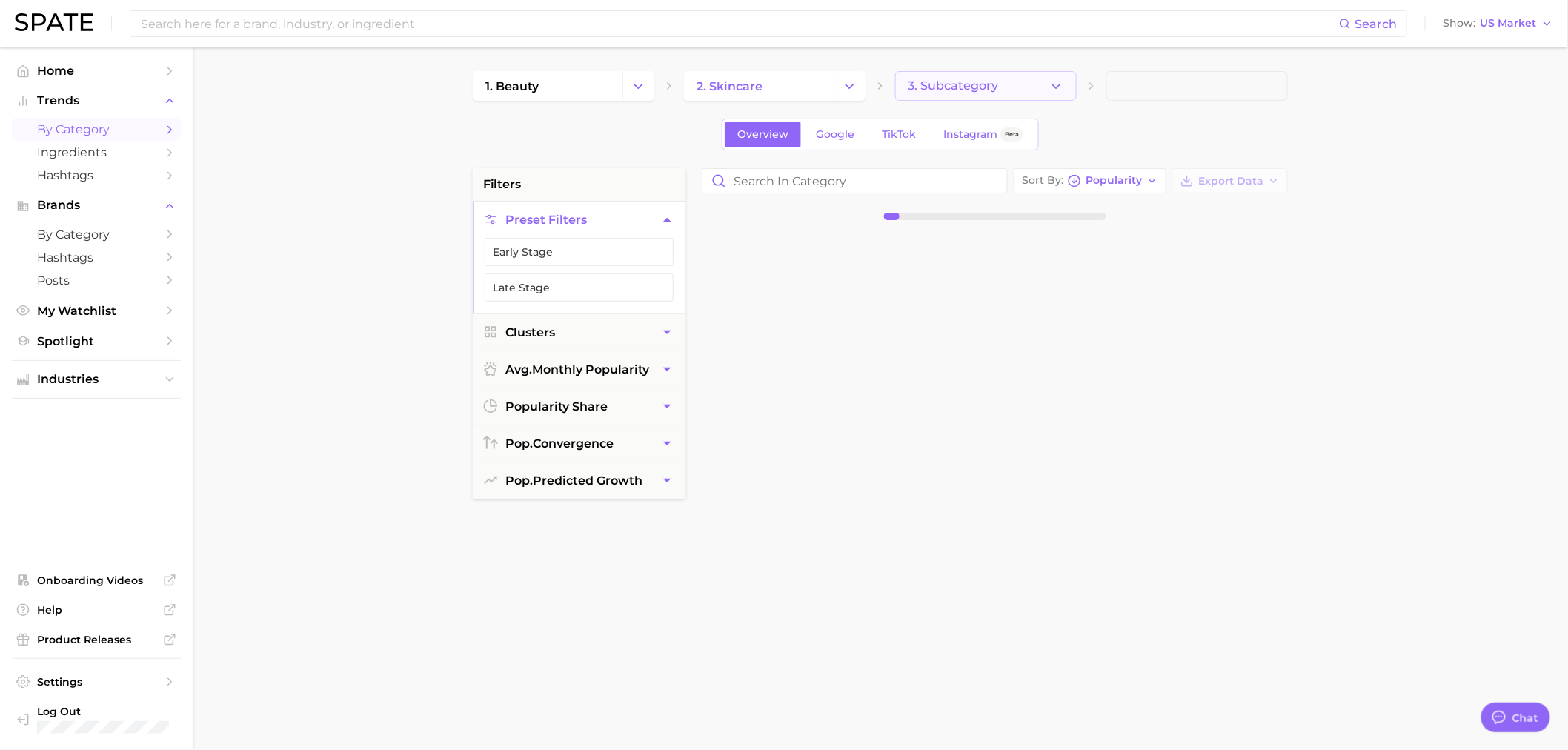
click at [1051, 79] on icon "button" at bounding box center [1056, 86] width 15 height 15
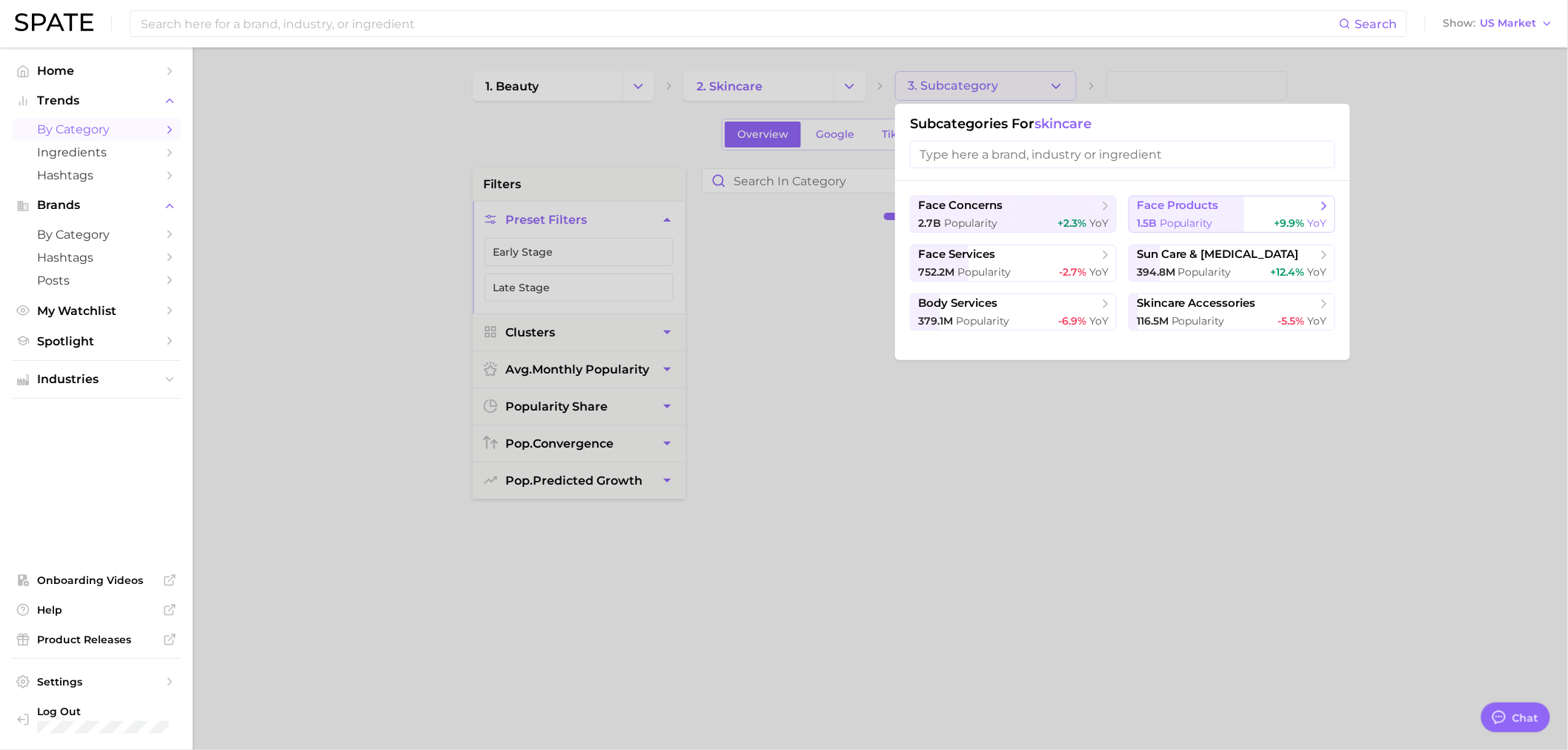
click at [1179, 208] on span "face products" at bounding box center [1178, 205] width 82 height 14
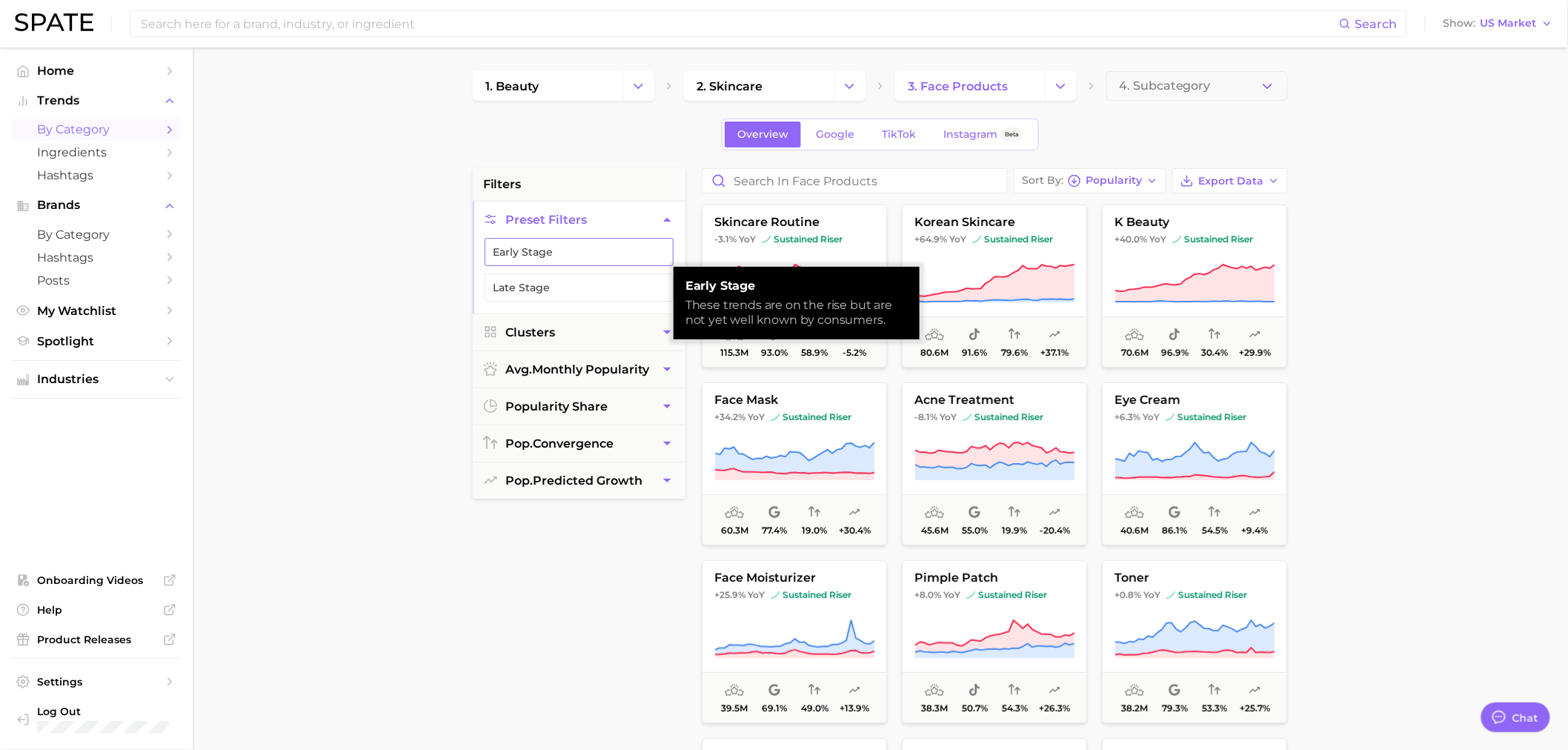
click at [573, 250] on button "Early Stage" at bounding box center [579, 252] width 189 height 28
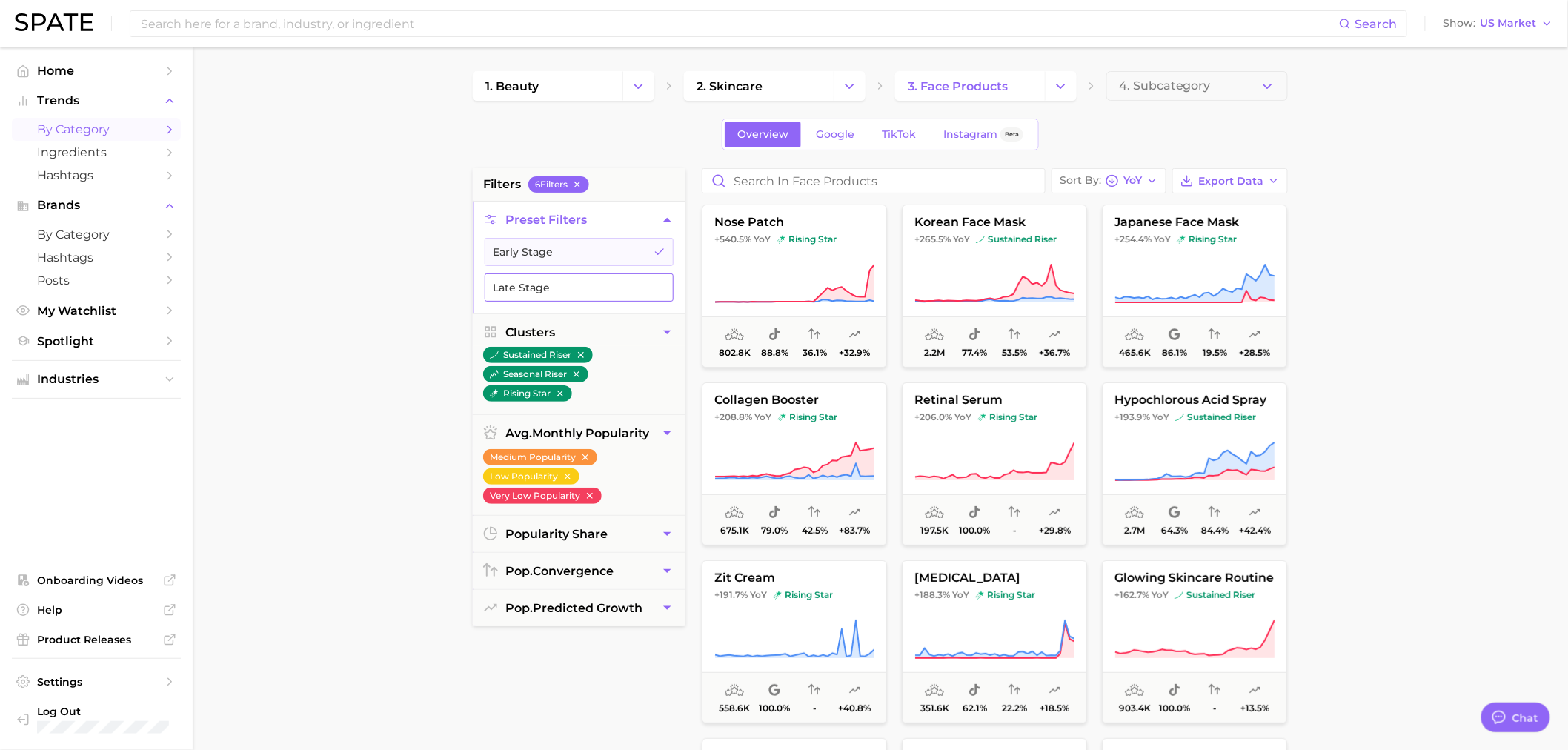
click at [534, 285] on button "Late Stage" at bounding box center [579, 287] width 189 height 28
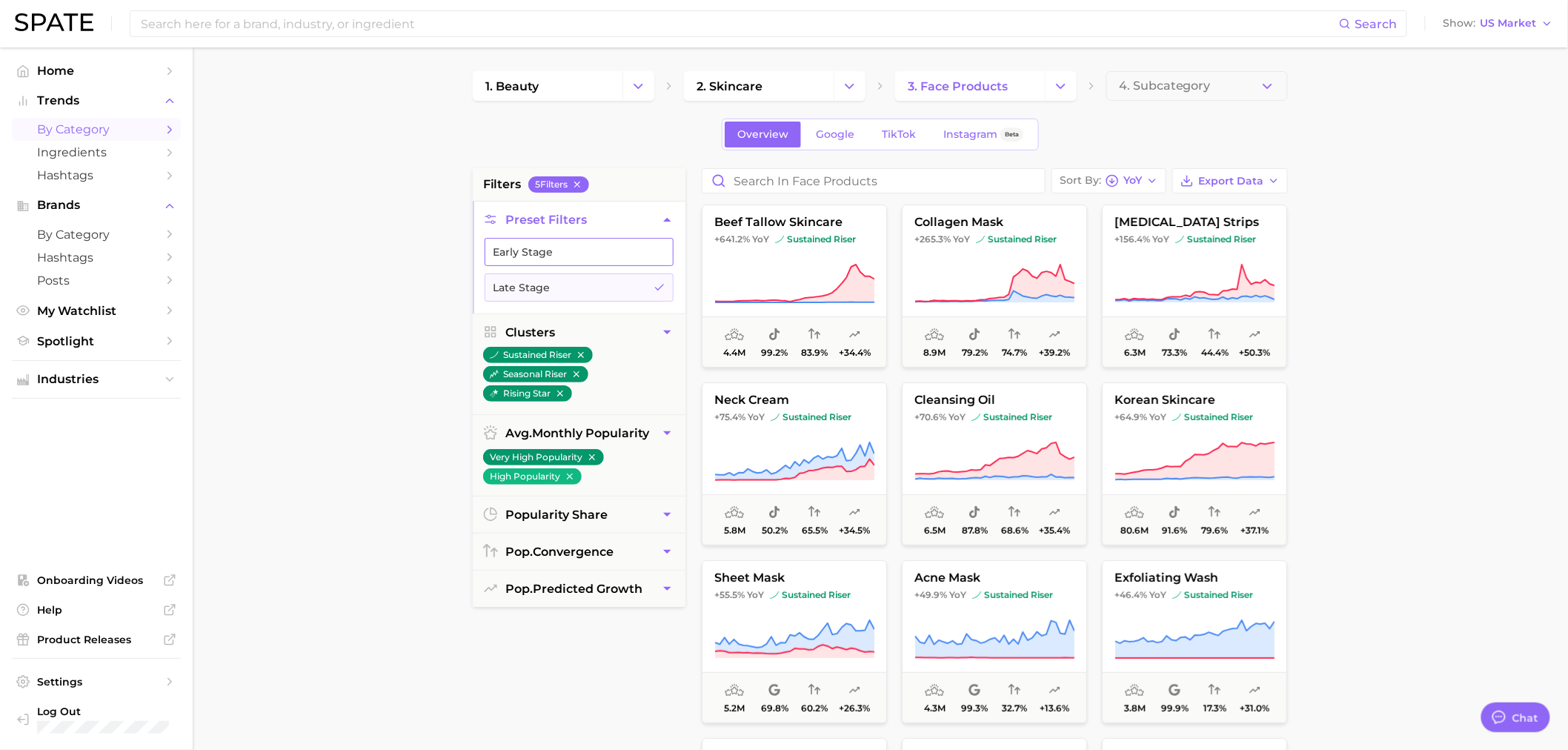
click at [551, 242] on button "Early Stage" at bounding box center [579, 252] width 189 height 28
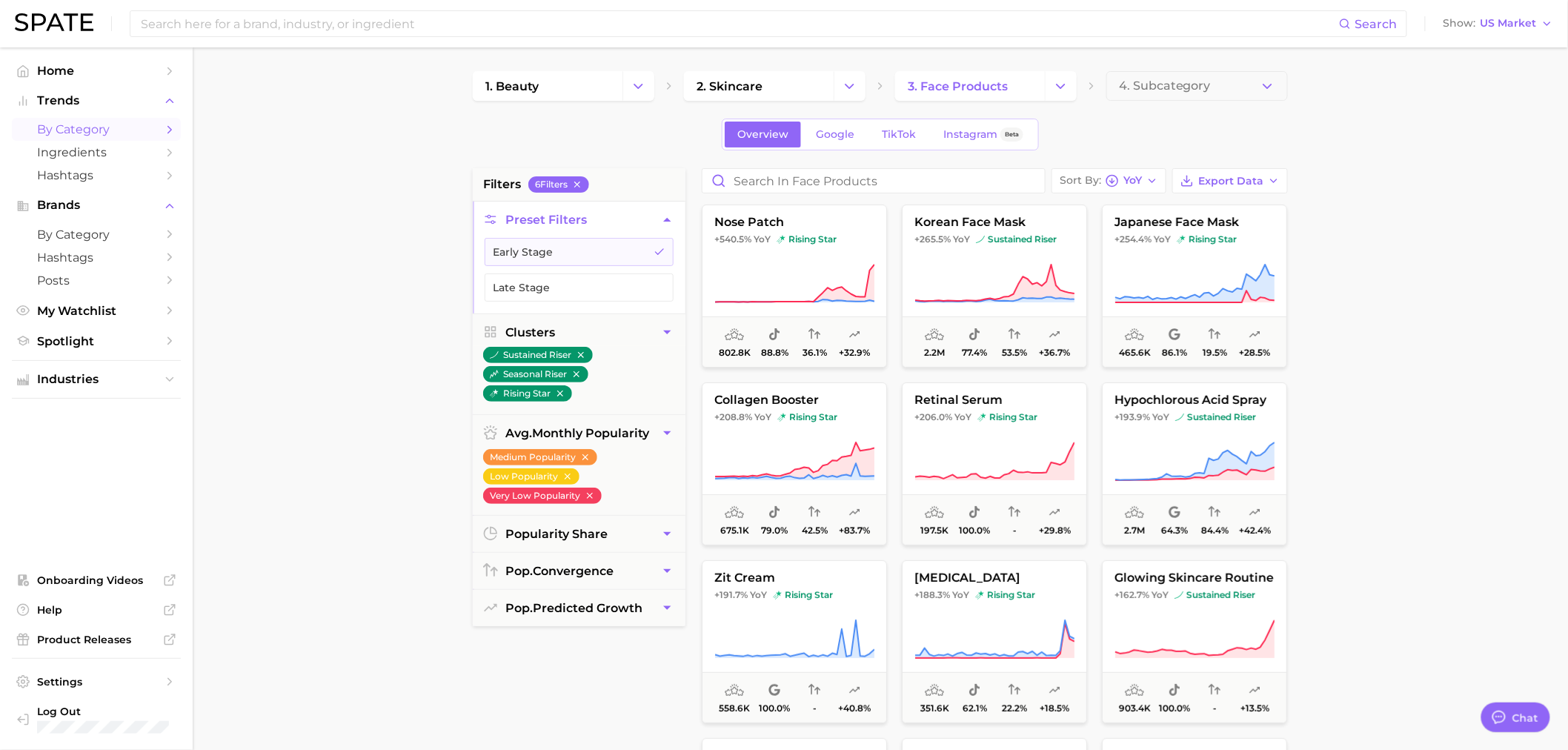
click at [419, 287] on main "1. beauty 2. skincare 3. face products 4. Subcategory Overview Google TikTok In…" at bounding box center [881, 609] width 1376 height 1124
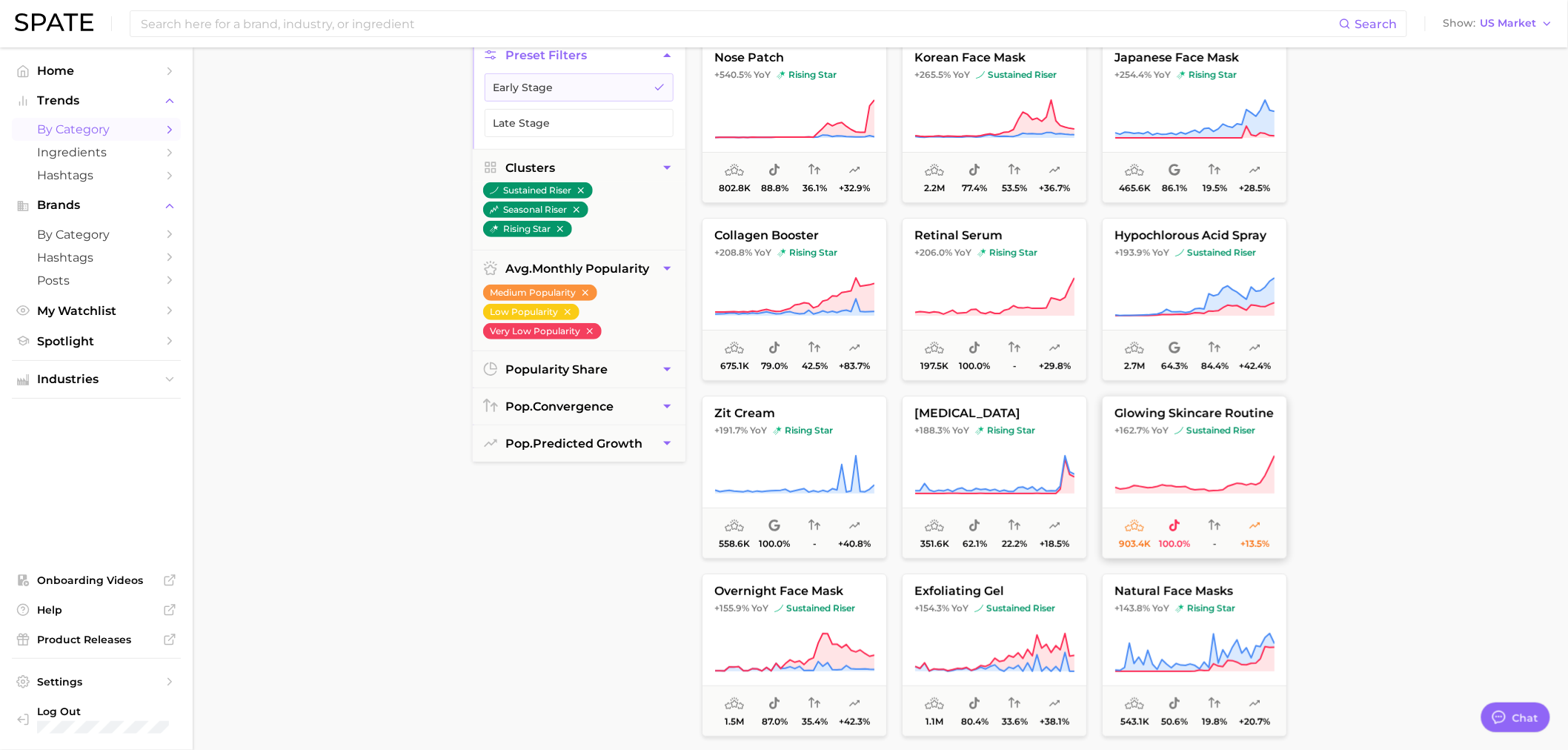
click at [1240, 458] on icon at bounding box center [1194, 475] width 160 height 42
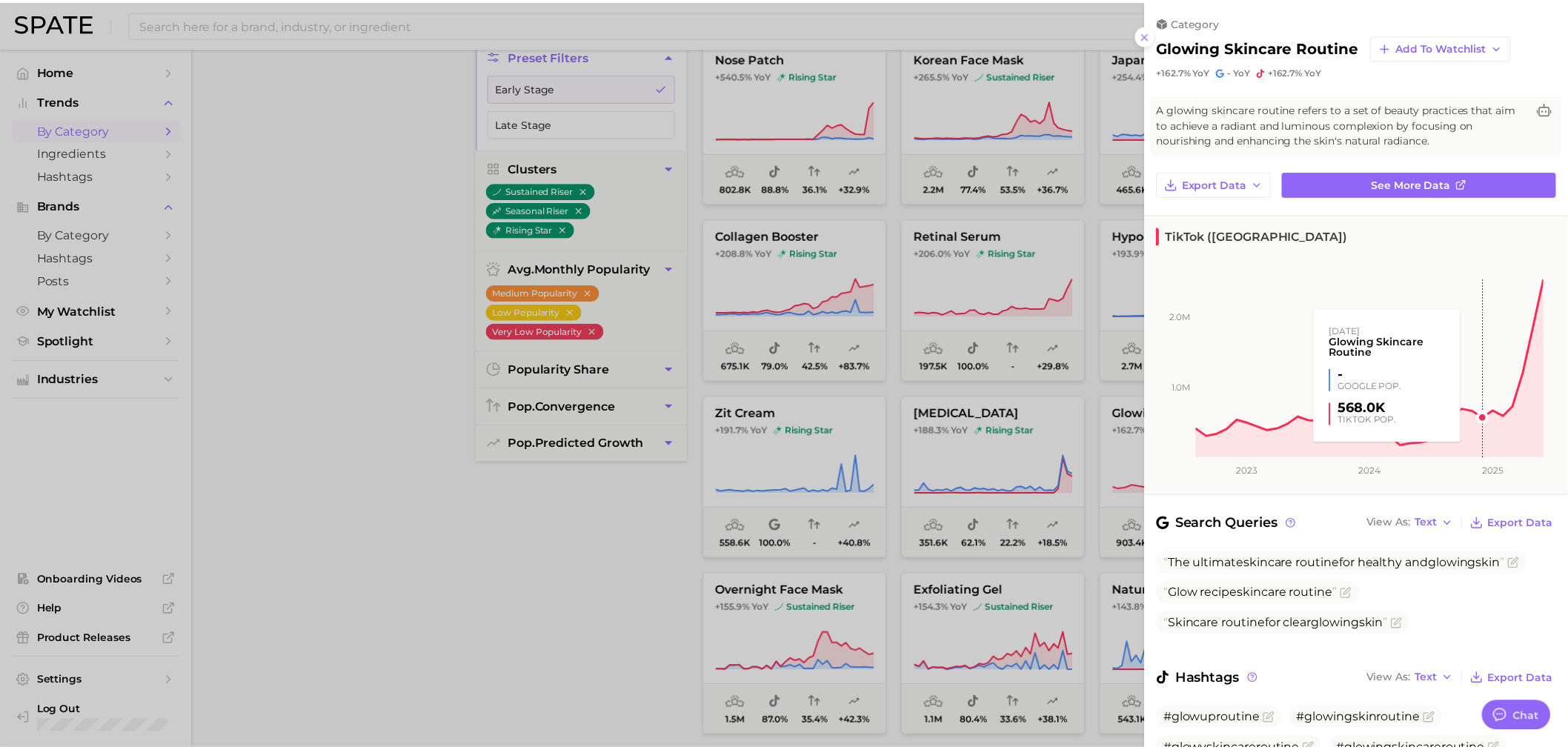
scroll to position [131, 0]
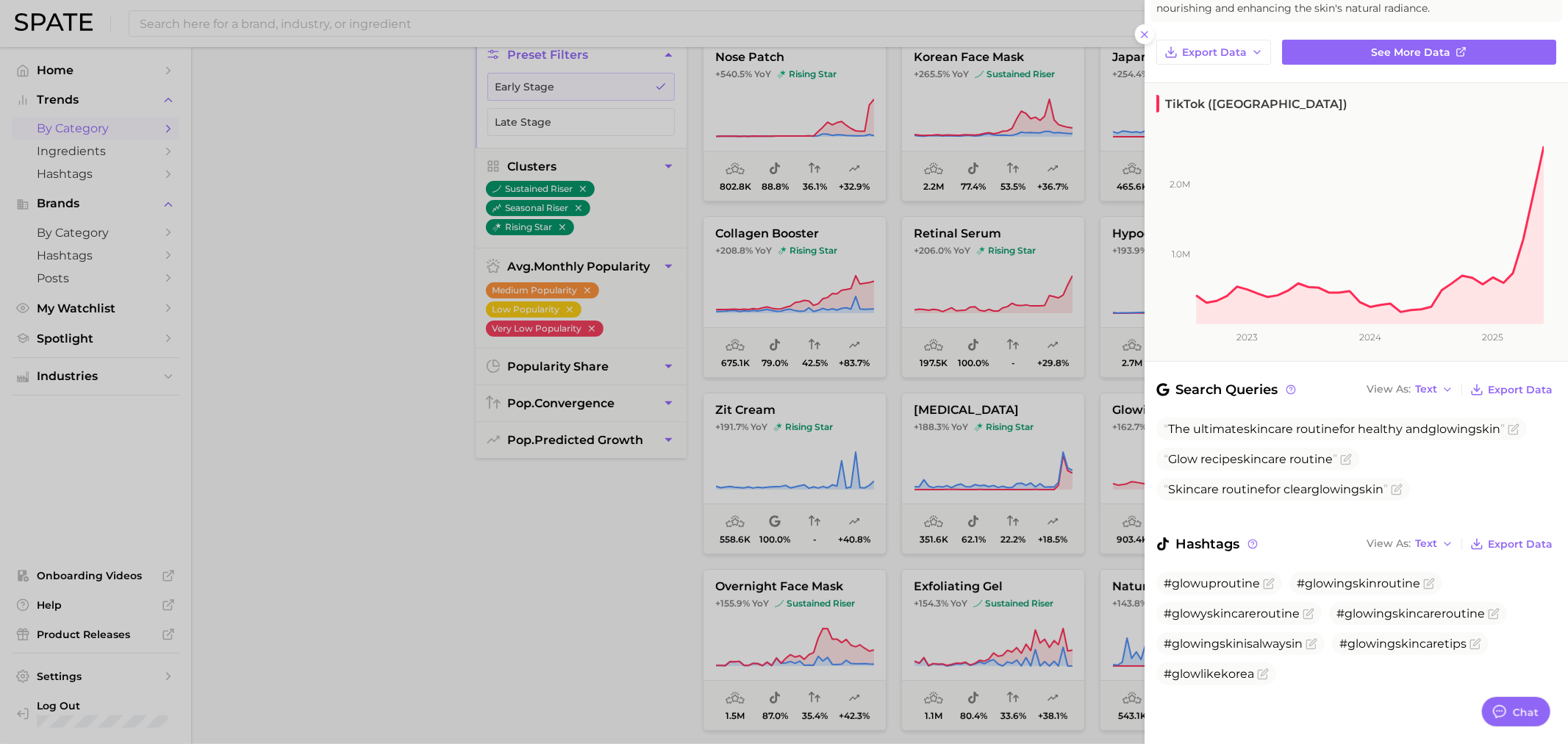
click at [247, 176] on div at bounding box center [784, 372] width 1568 height 744
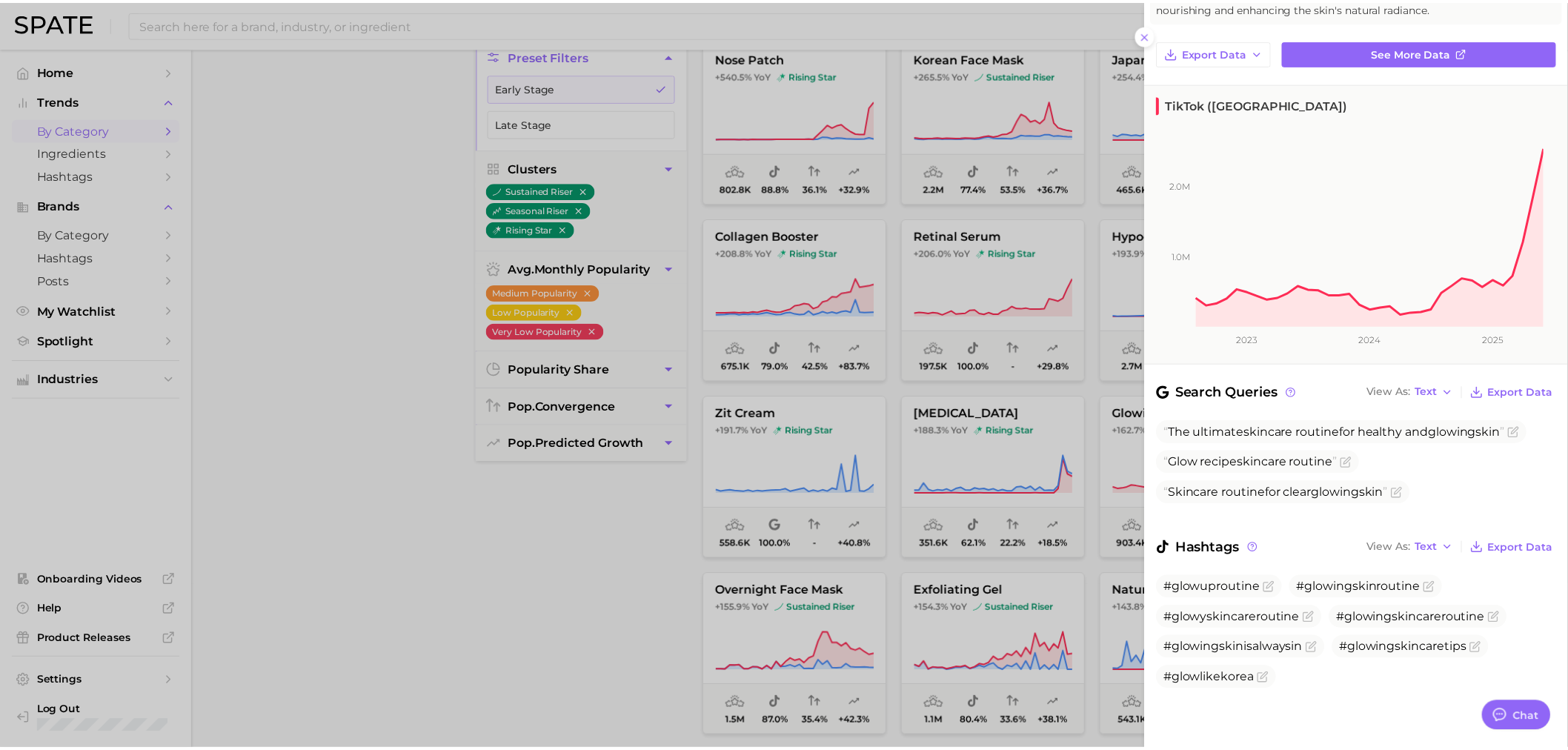
scroll to position [0, 0]
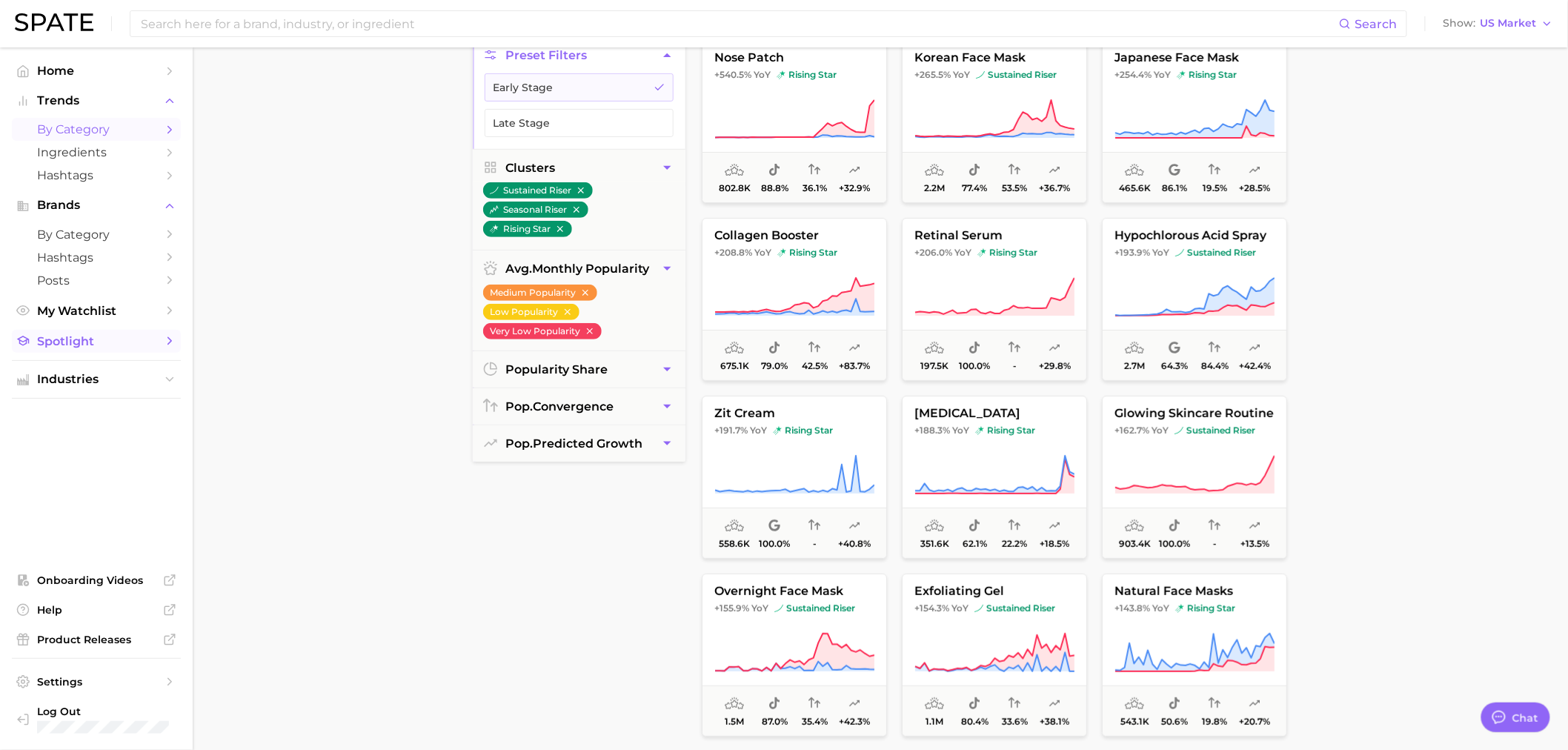
click at [89, 348] on span "Spotlight" at bounding box center [97, 341] width 119 height 14
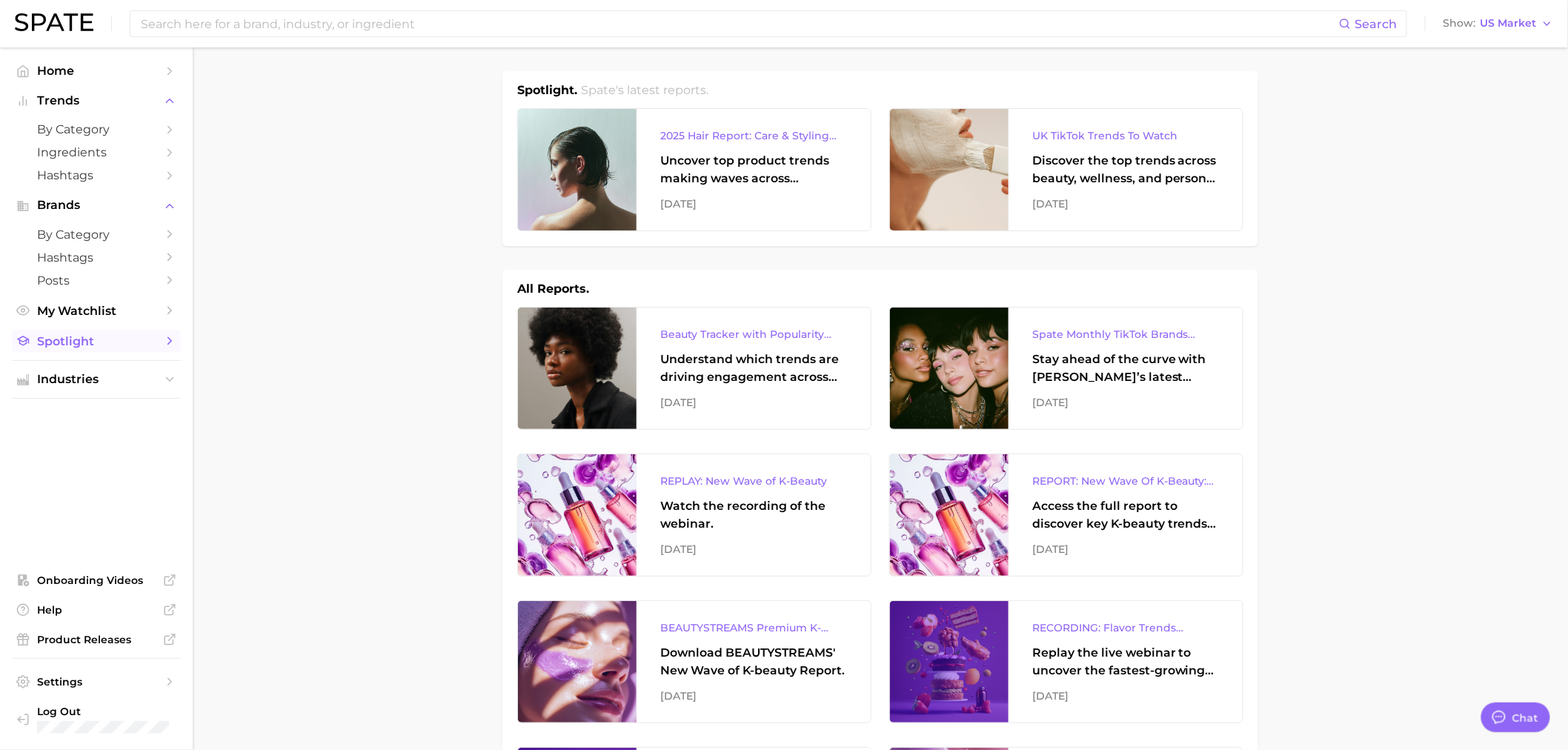
click at [68, 339] on span "Spotlight" at bounding box center [97, 341] width 119 height 14
click at [645, 170] on div "2025 Hair Report: Care & Styling Products Uncover top product trends making wav…" at bounding box center [754, 169] width 234 height 122
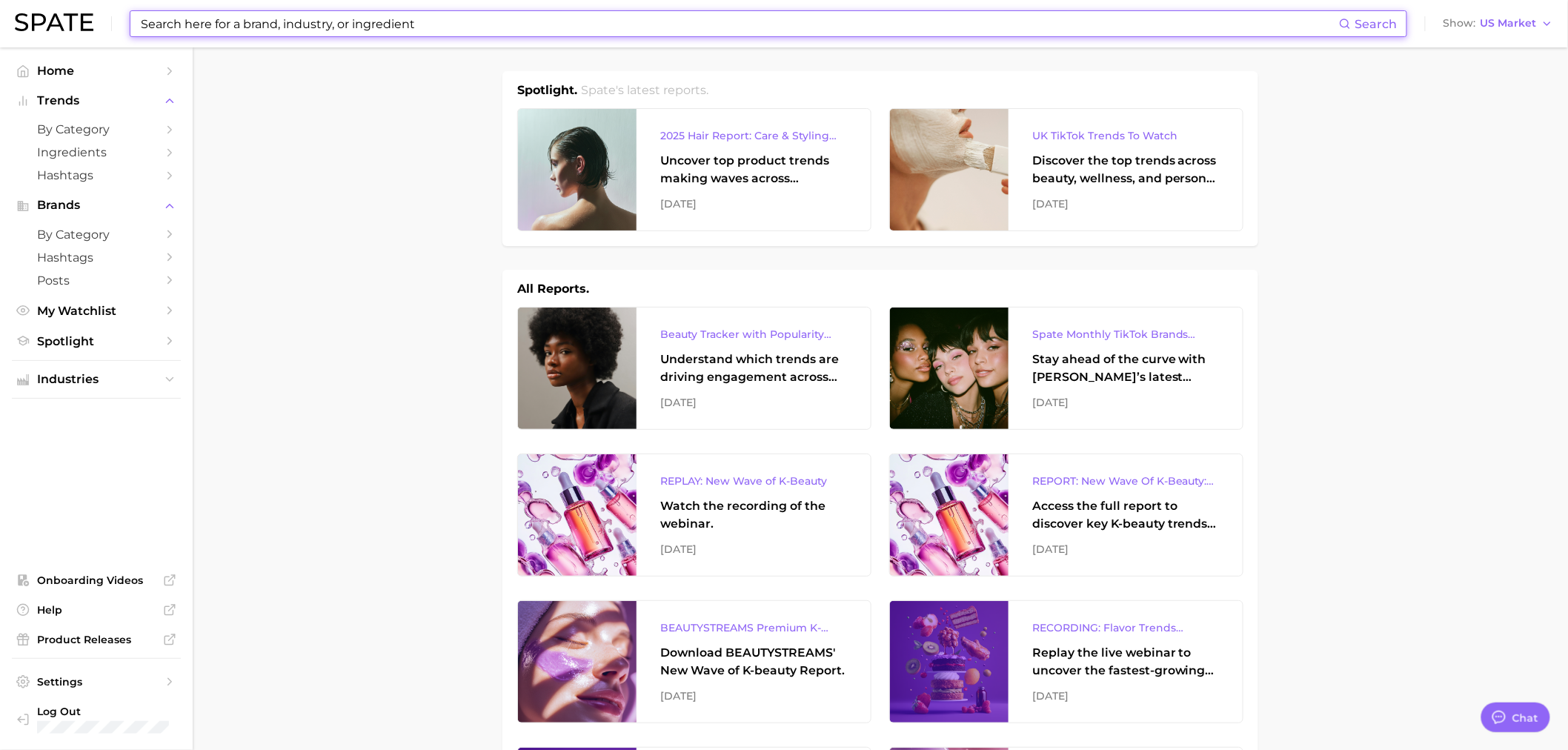
click at [193, 30] on input at bounding box center [739, 24] width 1200 height 25
